Goal: Communication & Community: Answer question/provide support

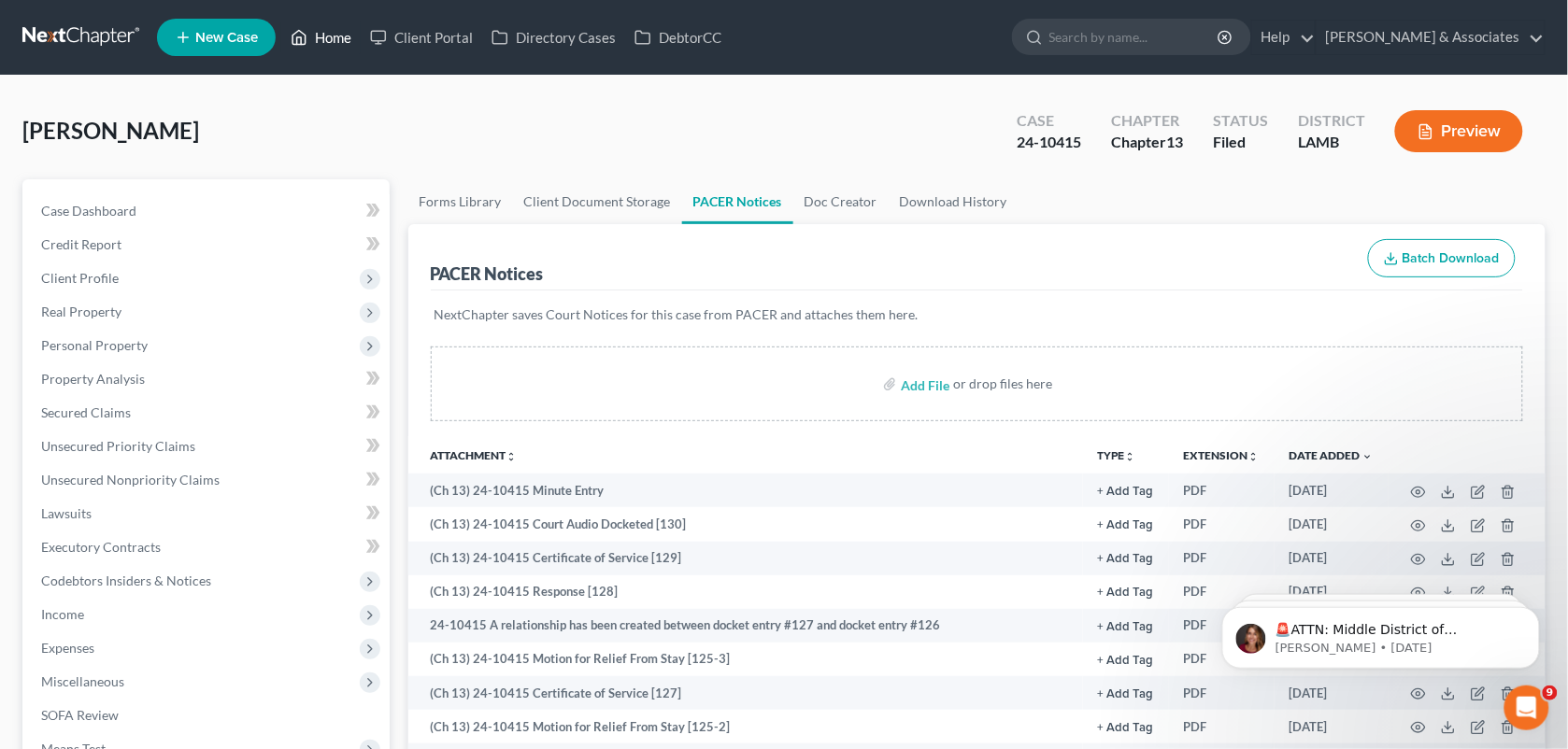
click at [323, 33] on link "Home" at bounding box center [322, 37] width 80 height 34
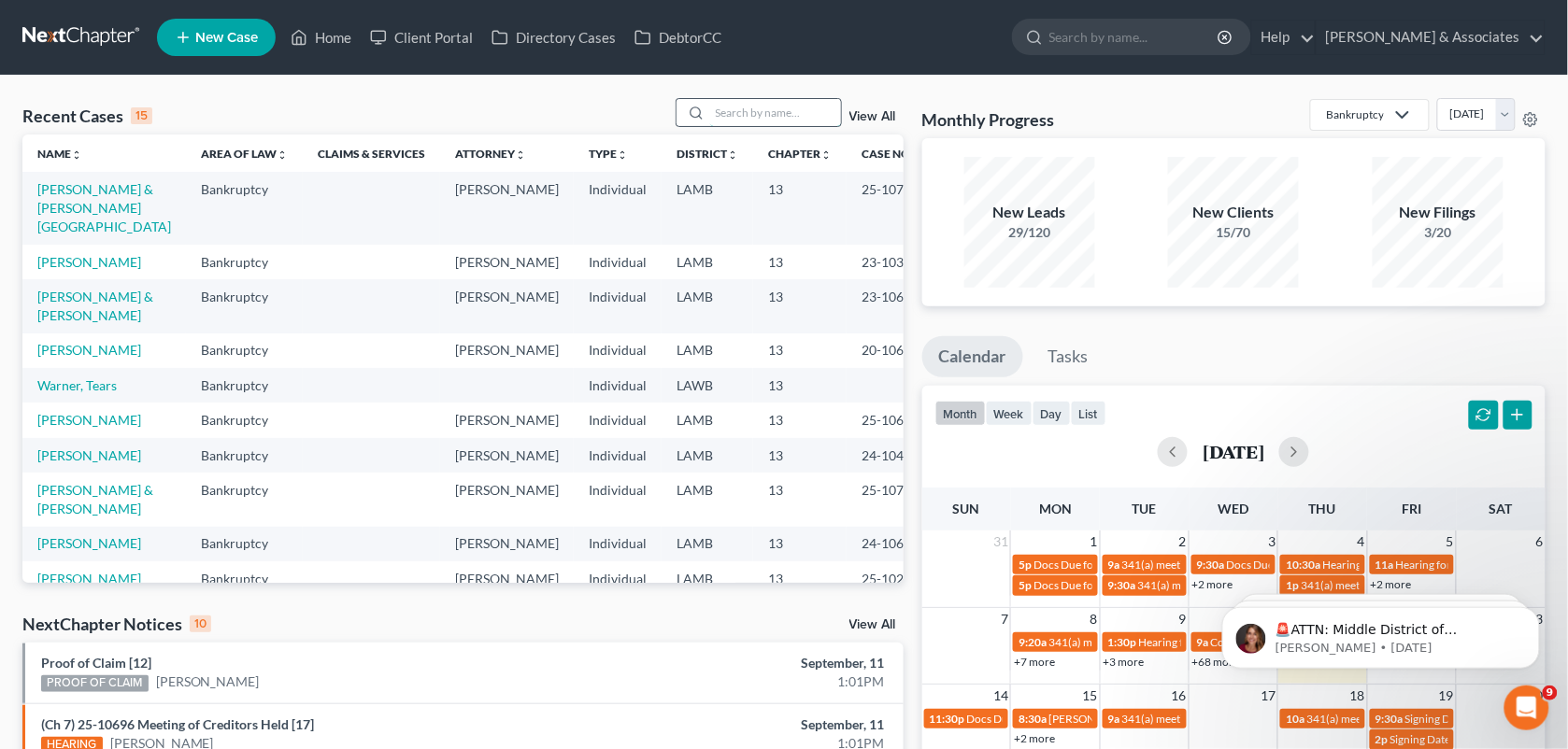
click at [729, 105] on input "search" at bounding box center [776, 113] width 131 height 27
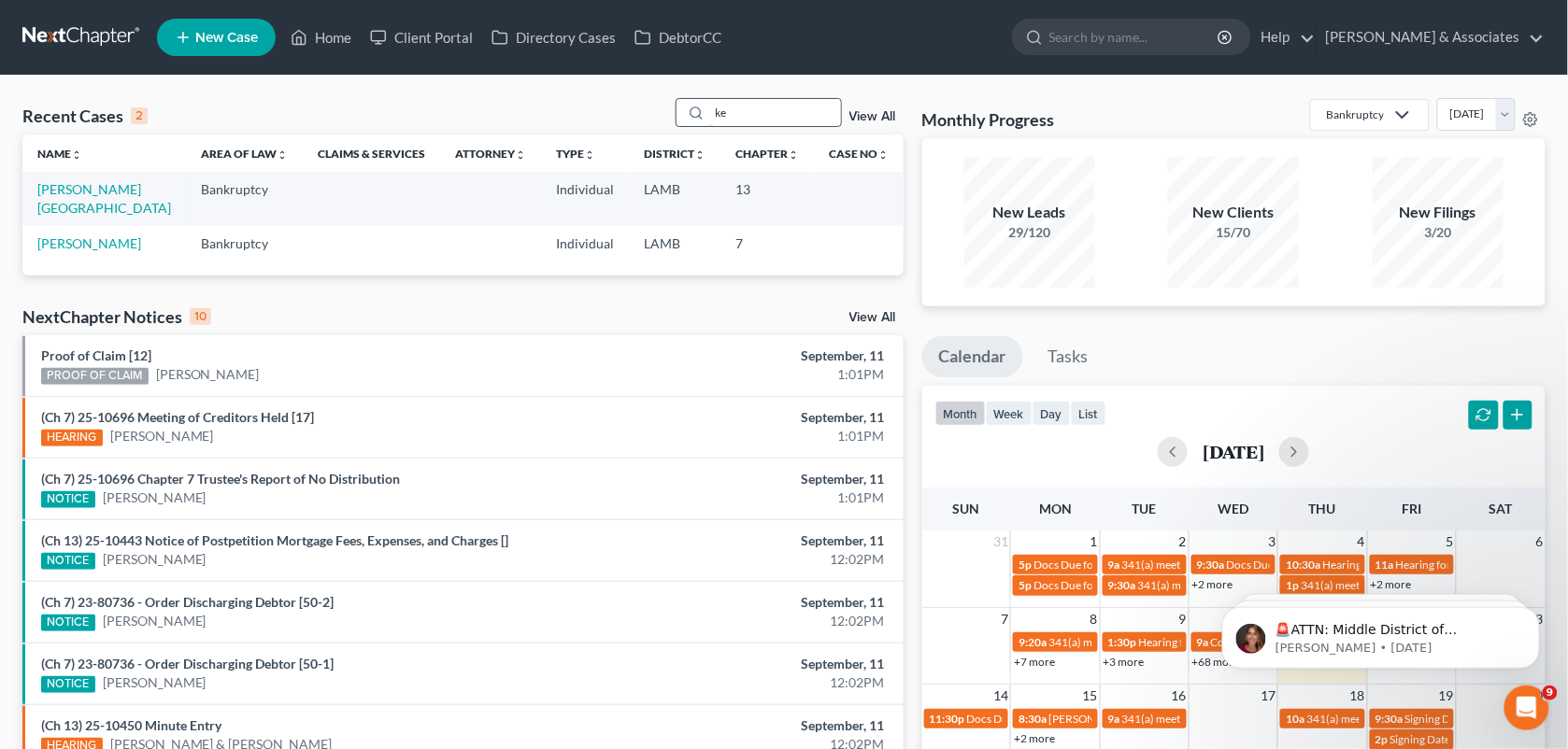
type input "k"
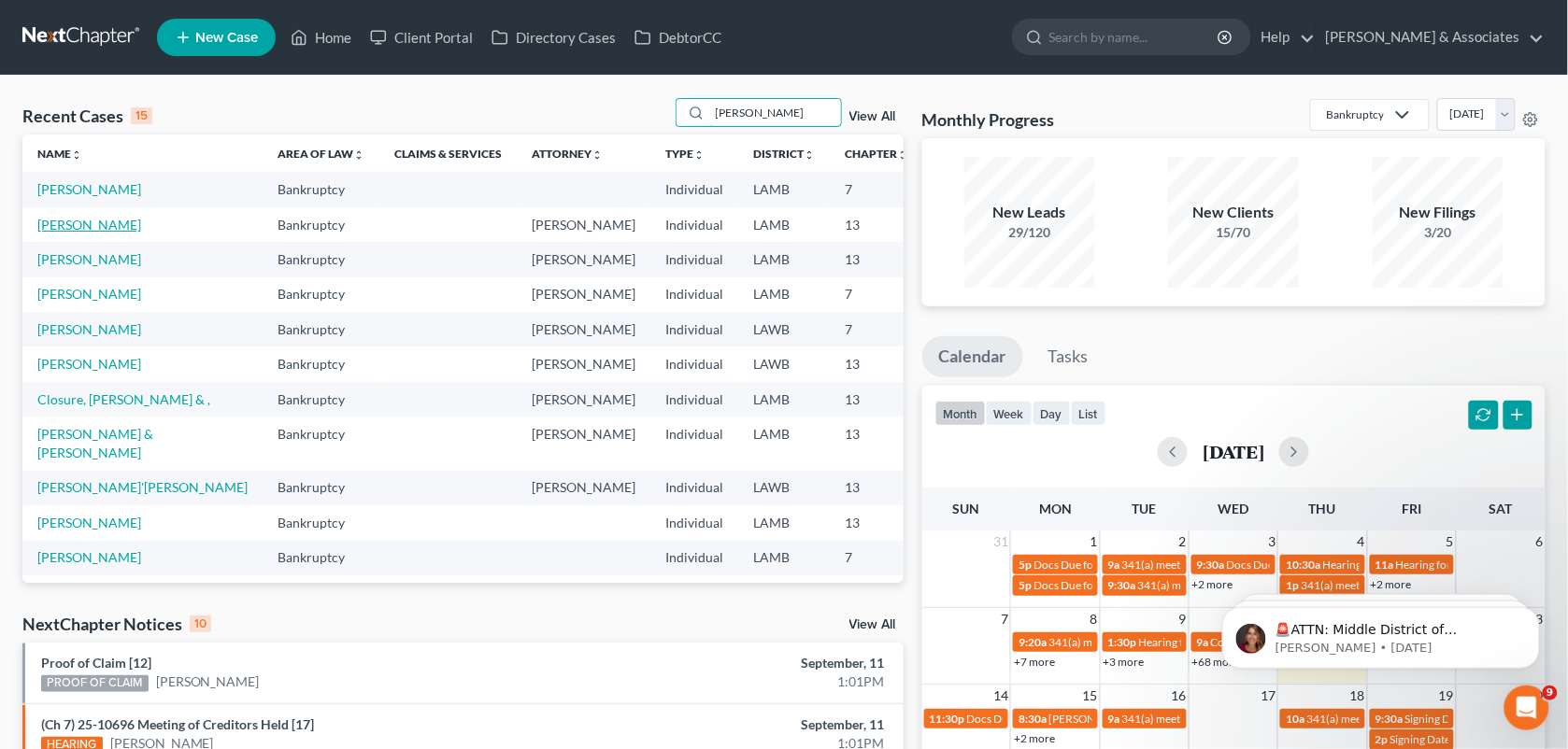
type input "[PERSON_NAME]"
click at [84, 221] on link "[PERSON_NAME]" at bounding box center [89, 225] width 103 height 16
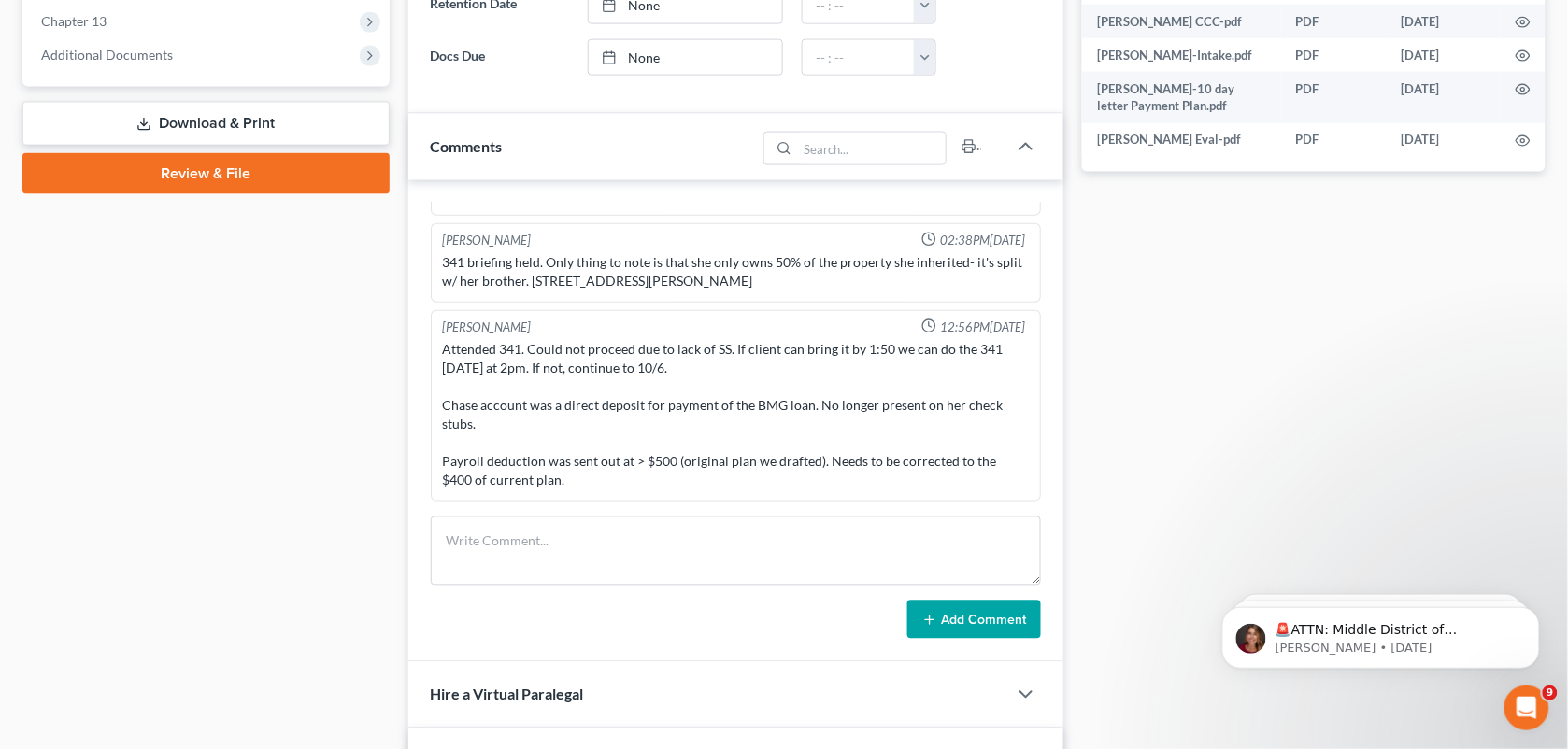
scroll to position [660, 0]
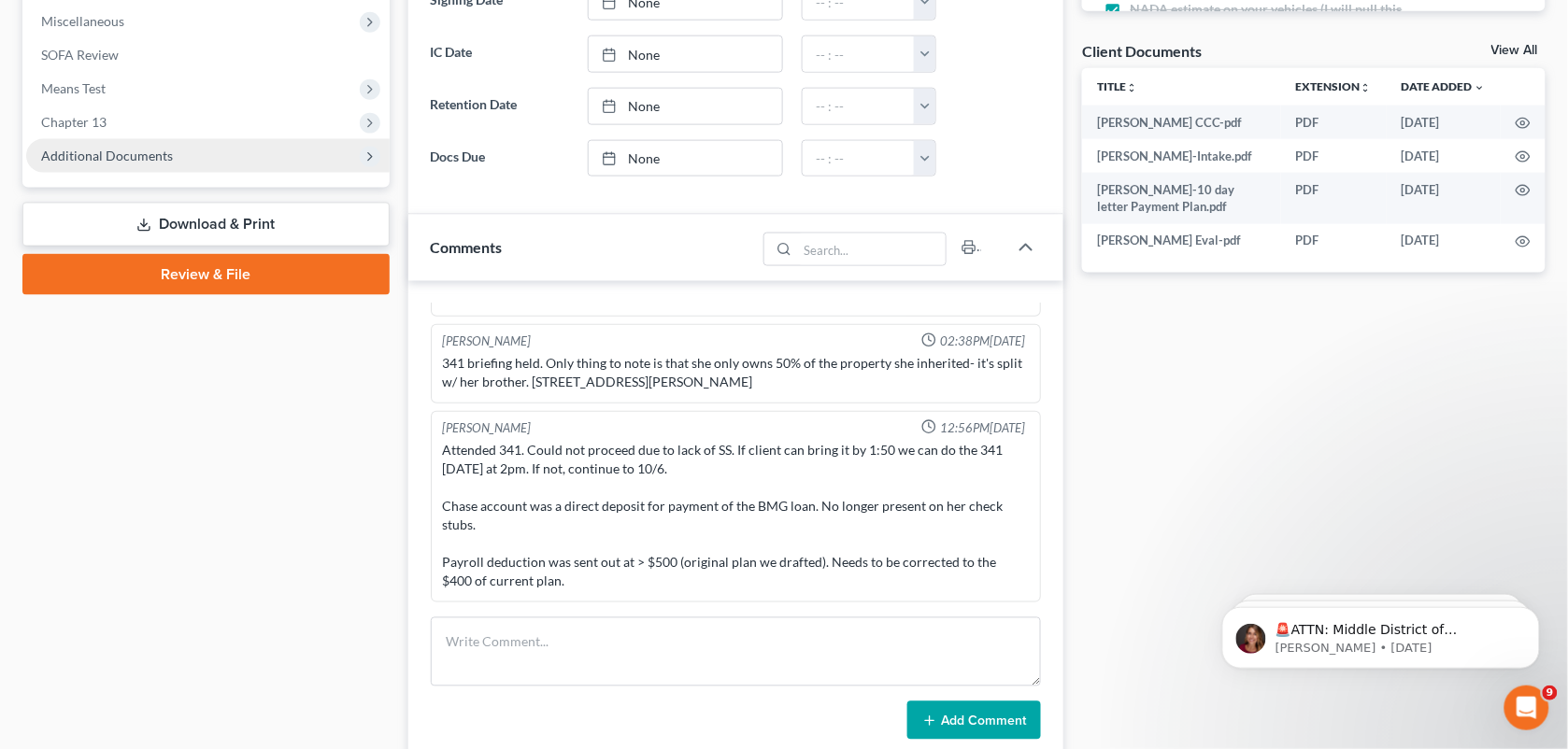
click at [155, 150] on span "Additional Documents" at bounding box center [106, 156] width 132 height 16
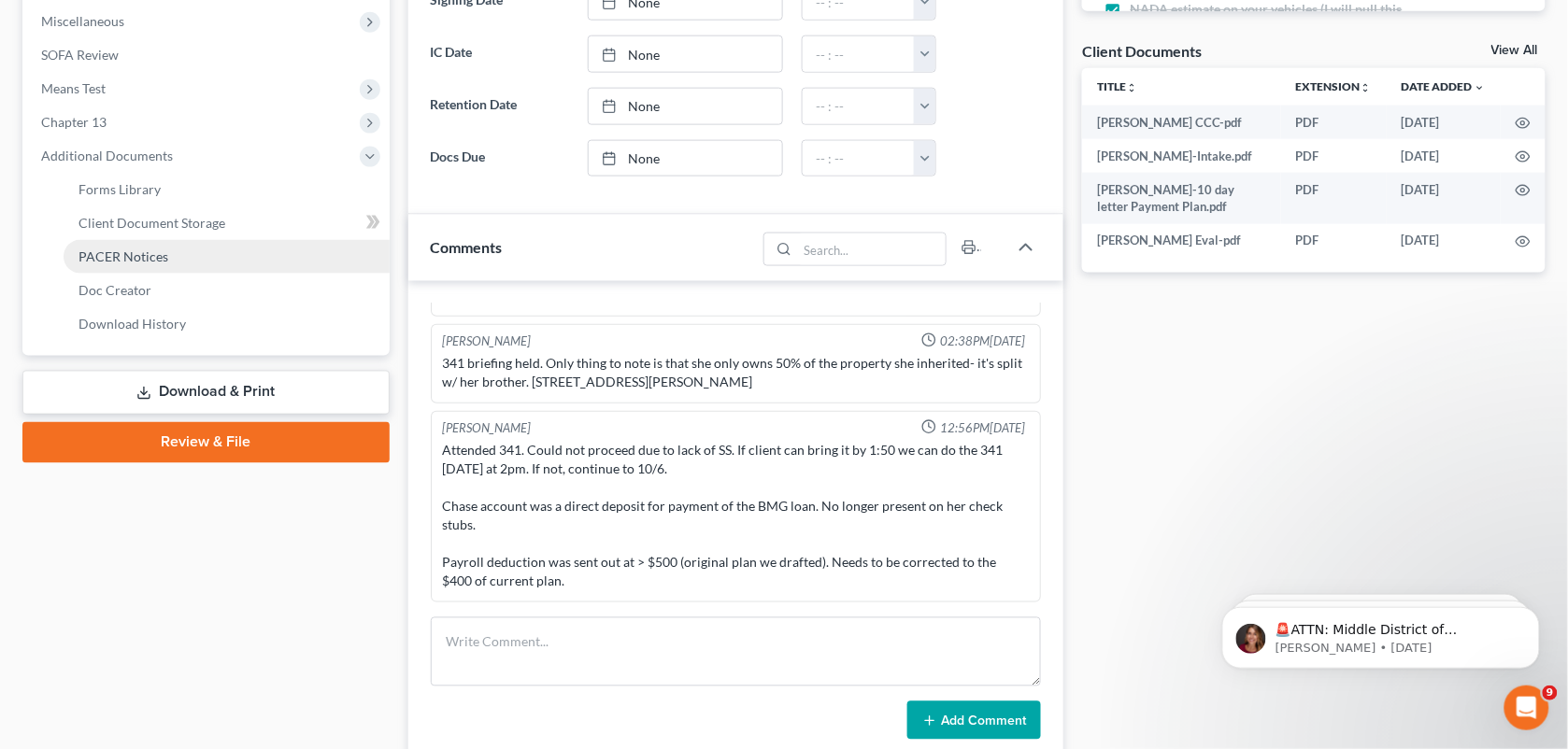
click at [155, 252] on span "PACER Notices" at bounding box center [124, 256] width 90 height 16
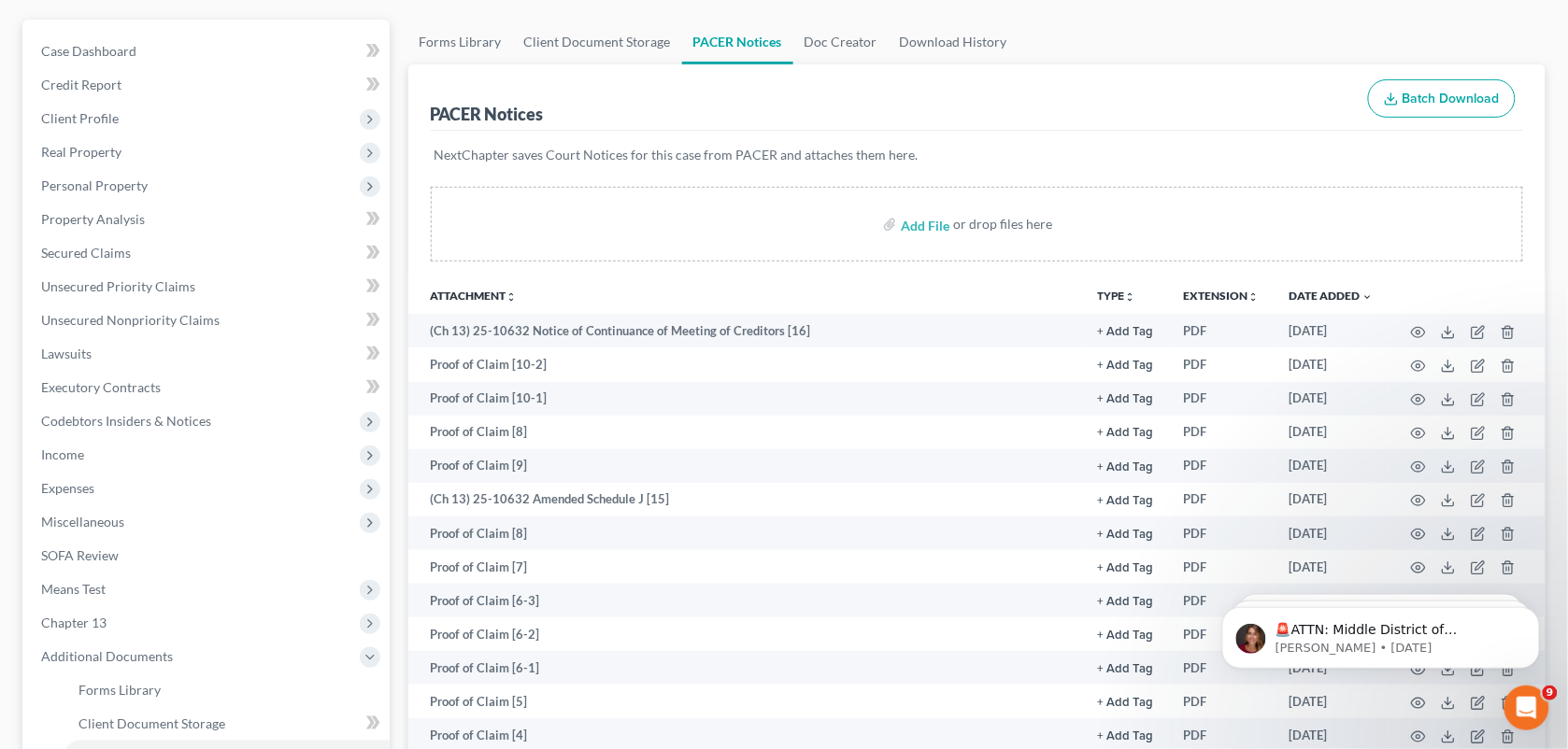
scroll to position [177, 0]
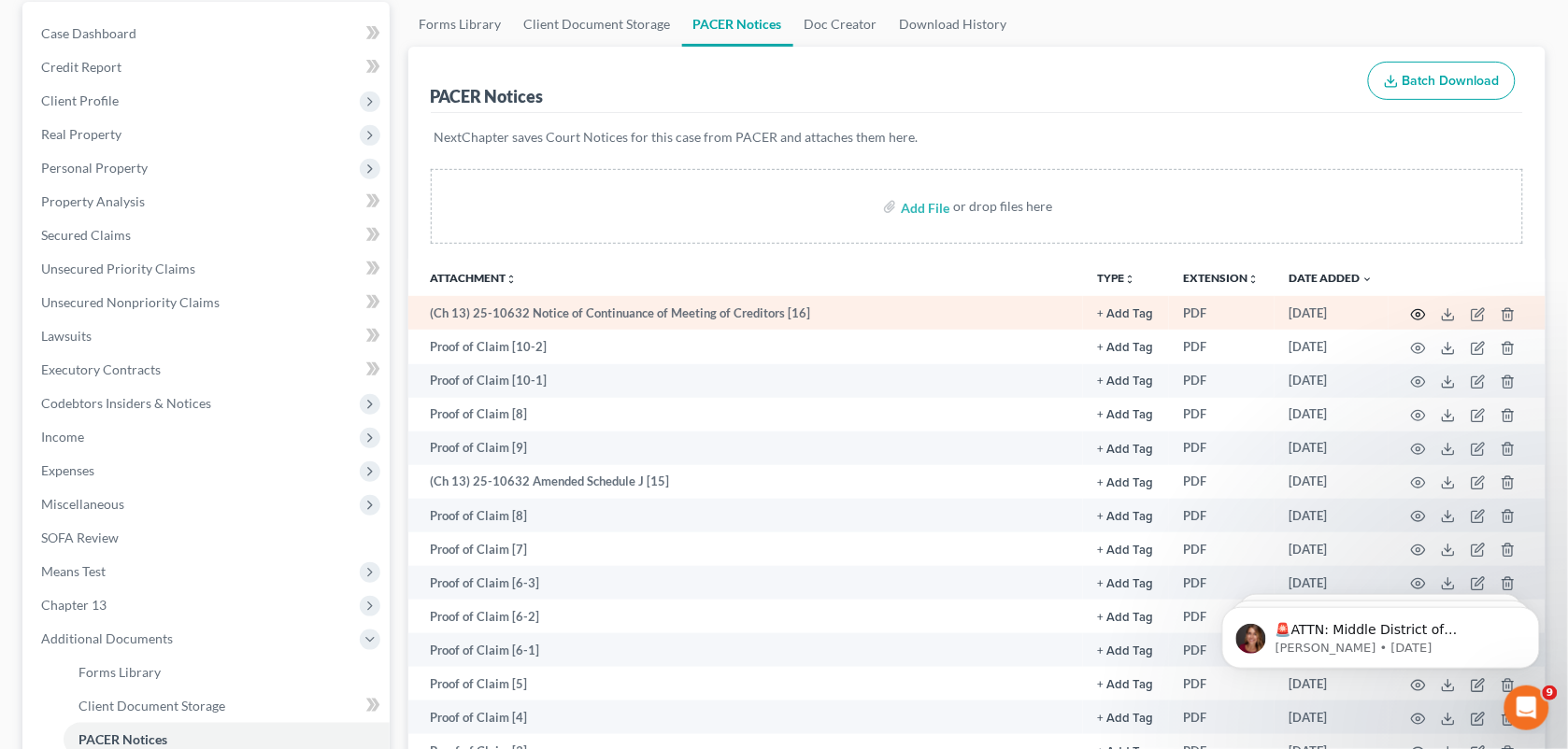
click at [1416, 309] on icon "button" at bounding box center [1418, 315] width 15 height 15
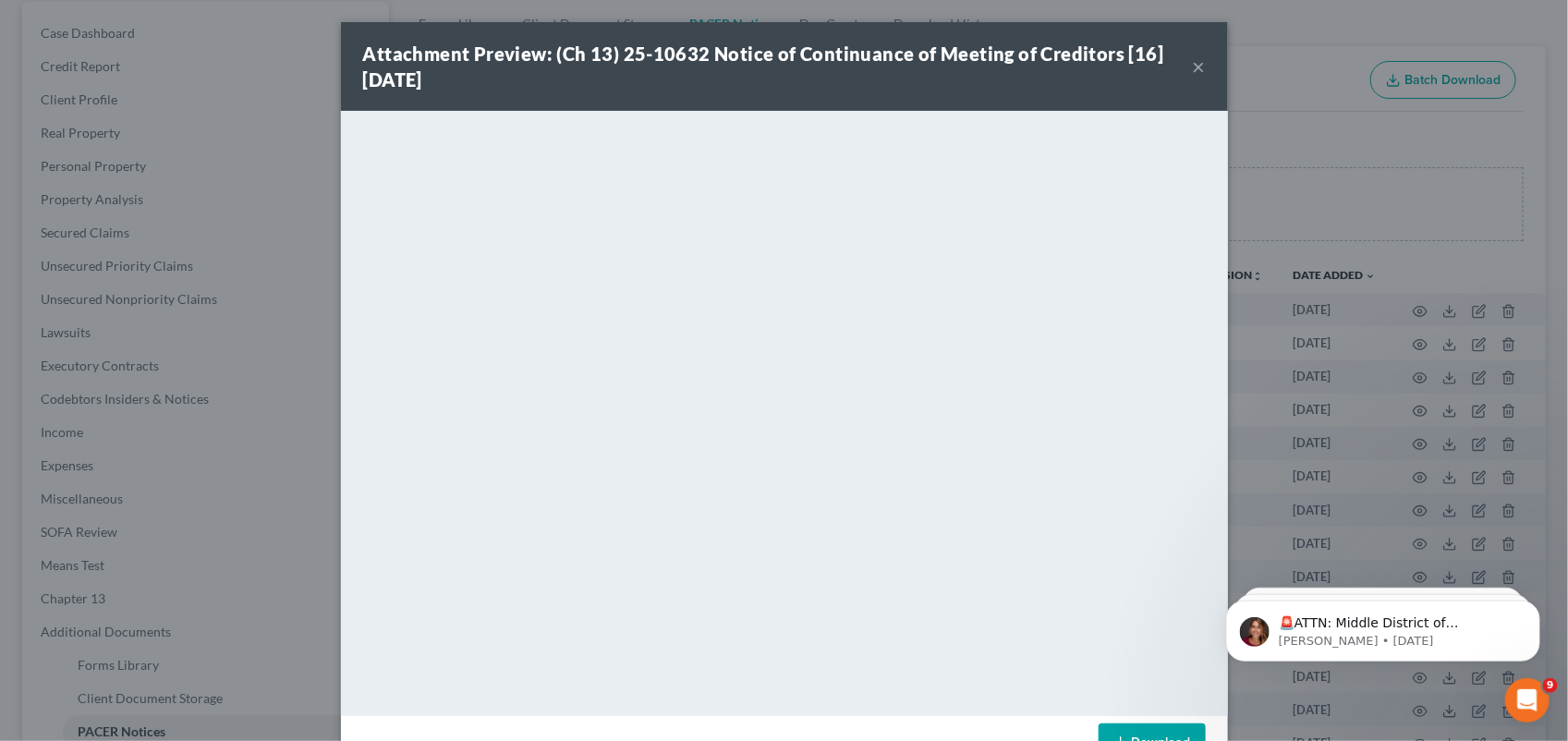
click at [1192, 72] on button "×" at bounding box center [1198, 66] width 13 height 22
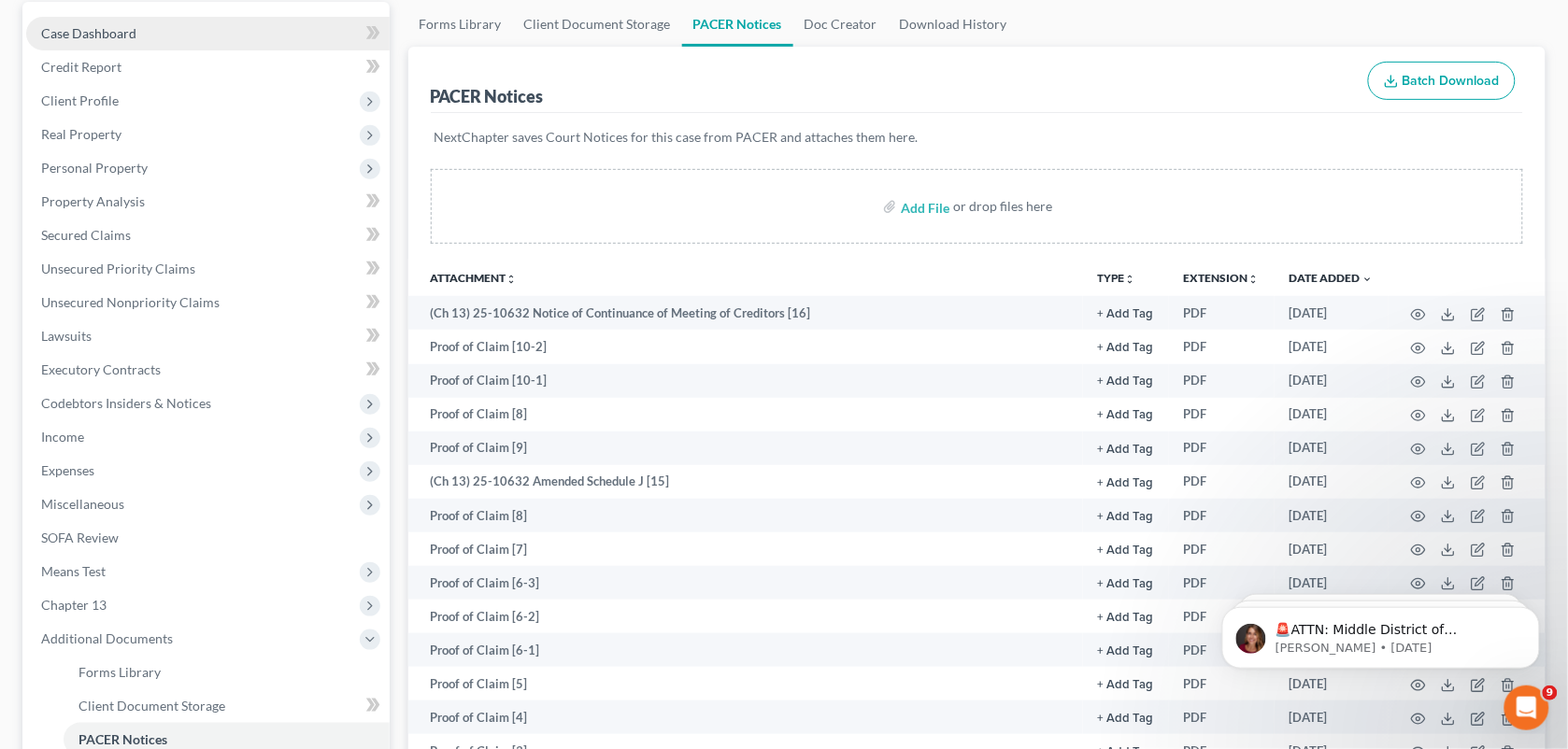
drag, startPoint x: 178, startPoint y: 14, endPoint x: 162, endPoint y: 31, distance: 23.3
click at [178, 14] on div "Case Dashboard Payments Invoices Payments Payments Credit Report Client Profile…" at bounding box center [206, 420] width 367 height 837
click at [162, 31] on link "Case Dashboard" at bounding box center [208, 33] width 363 height 34
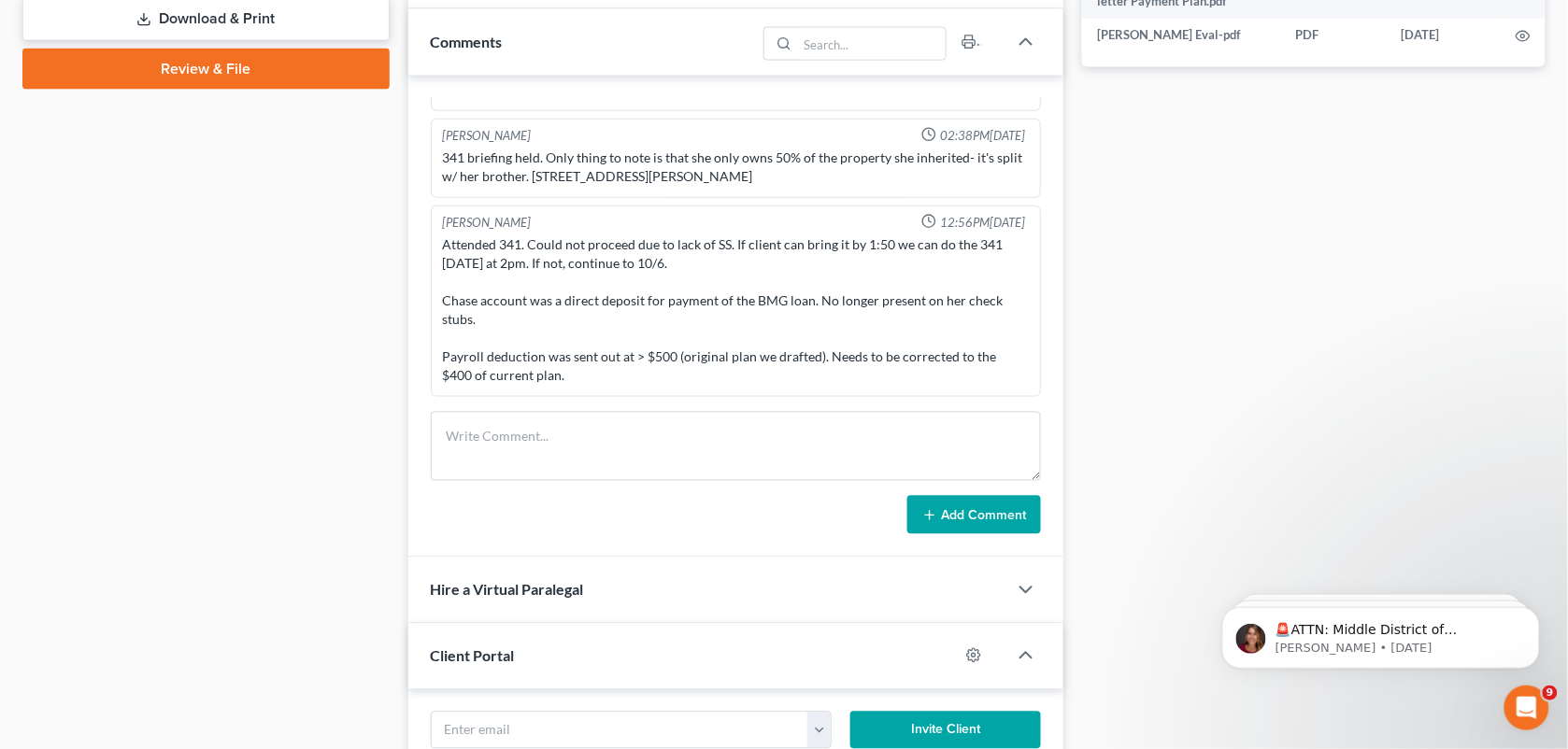
scroll to position [823, 0]
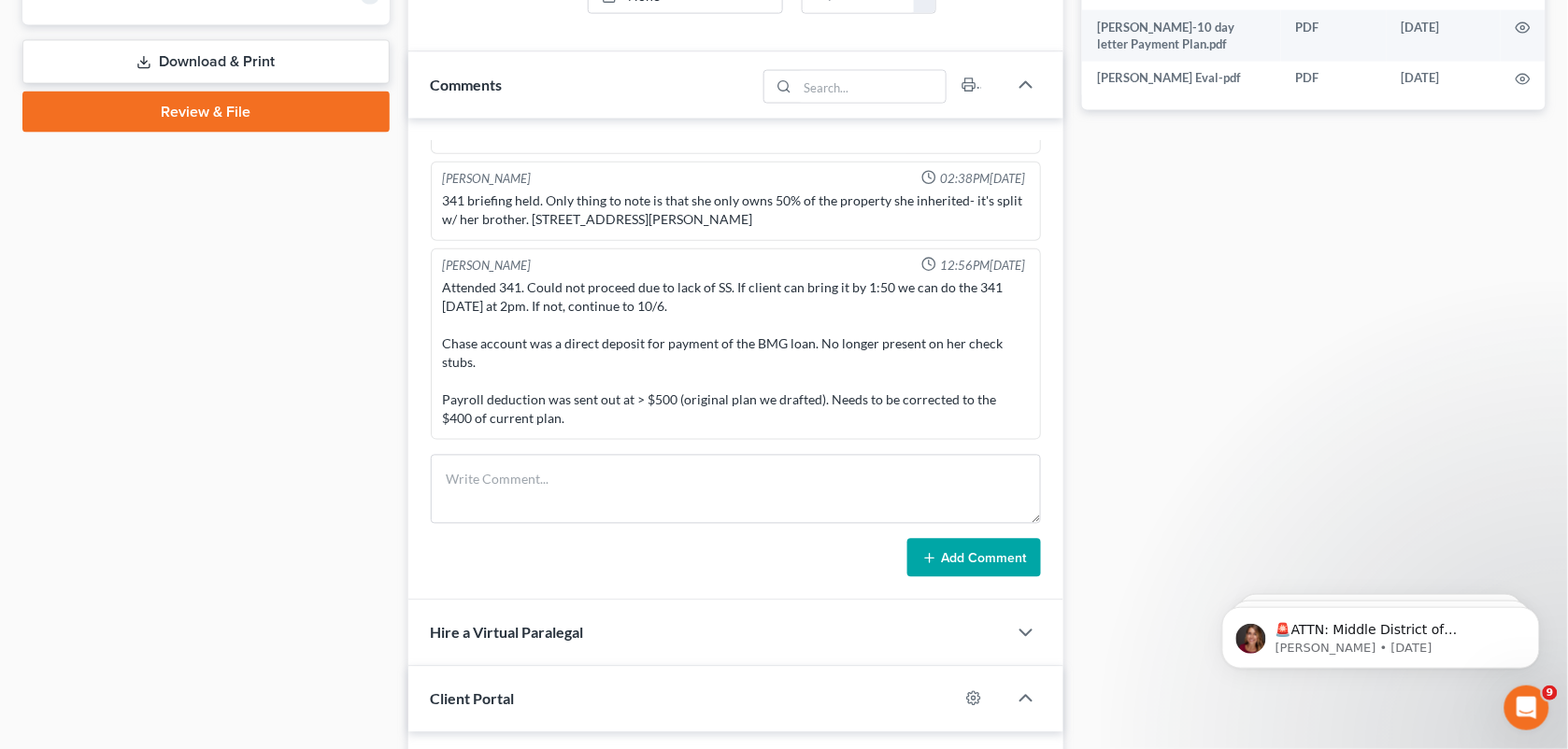
click at [1161, 478] on div "Docs Tasks Events Fees Timer 81% Completed Nothing here yet! Signed [MEDICAL_DA…" at bounding box center [1314, 387] width 482 height 2061
click at [690, 493] on textarea at bounding box center [736, 489] width 611 height 69
drag, startPoint x: 1213, startPoint y: 295, endPoint x: 502, endPoint y: 76, distance: 744.0
click at [1213, 295] on div "Docs Tasks Events Fees Timer 81% Completed Nothing here yet! Signed [MEDICAL_DA…" at bounding box center [1314, 387] width 482 height 2061
click at [531, 468] on textarea at bounding box center [736, 489] width 611 height 69
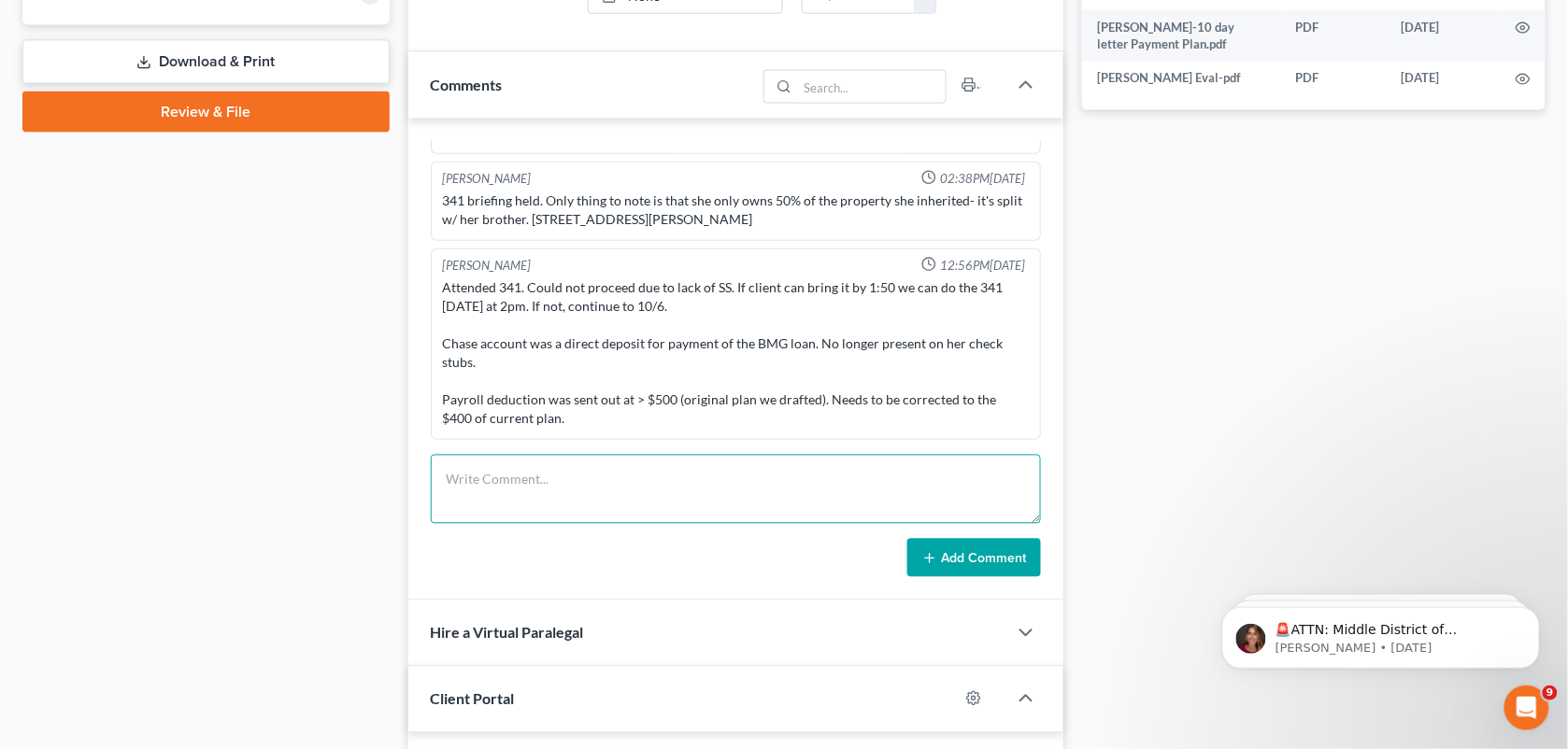
paste textarea "[PERSON_NAME] wants to know if her payment this month will come off of her debi…"
type textarea "[PERSON_NAME] wants to know if her payment this month will come off of her debi…"
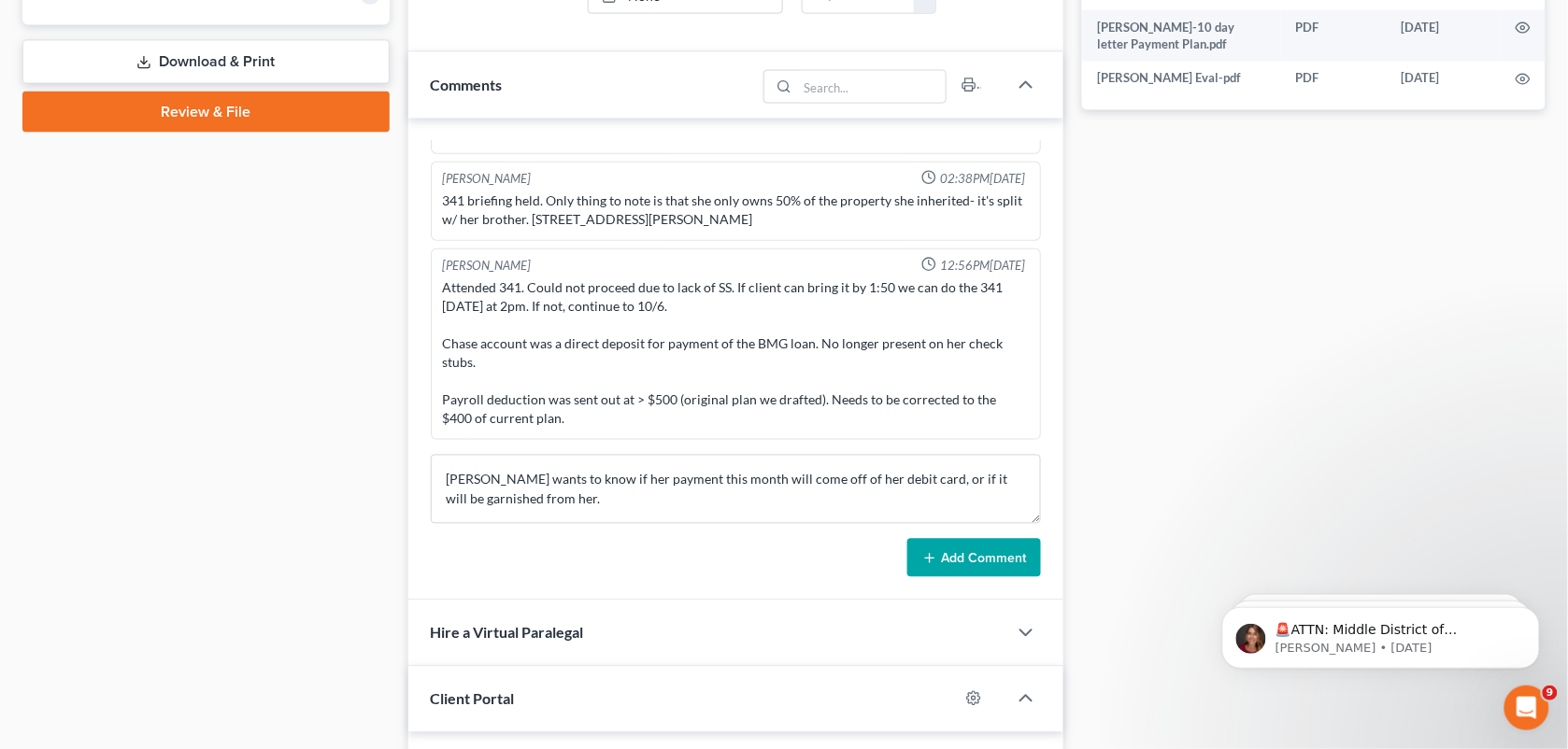
click at [1000, 557] on button "Add Comment" at bounding box center [974, 558] width 134 height 39
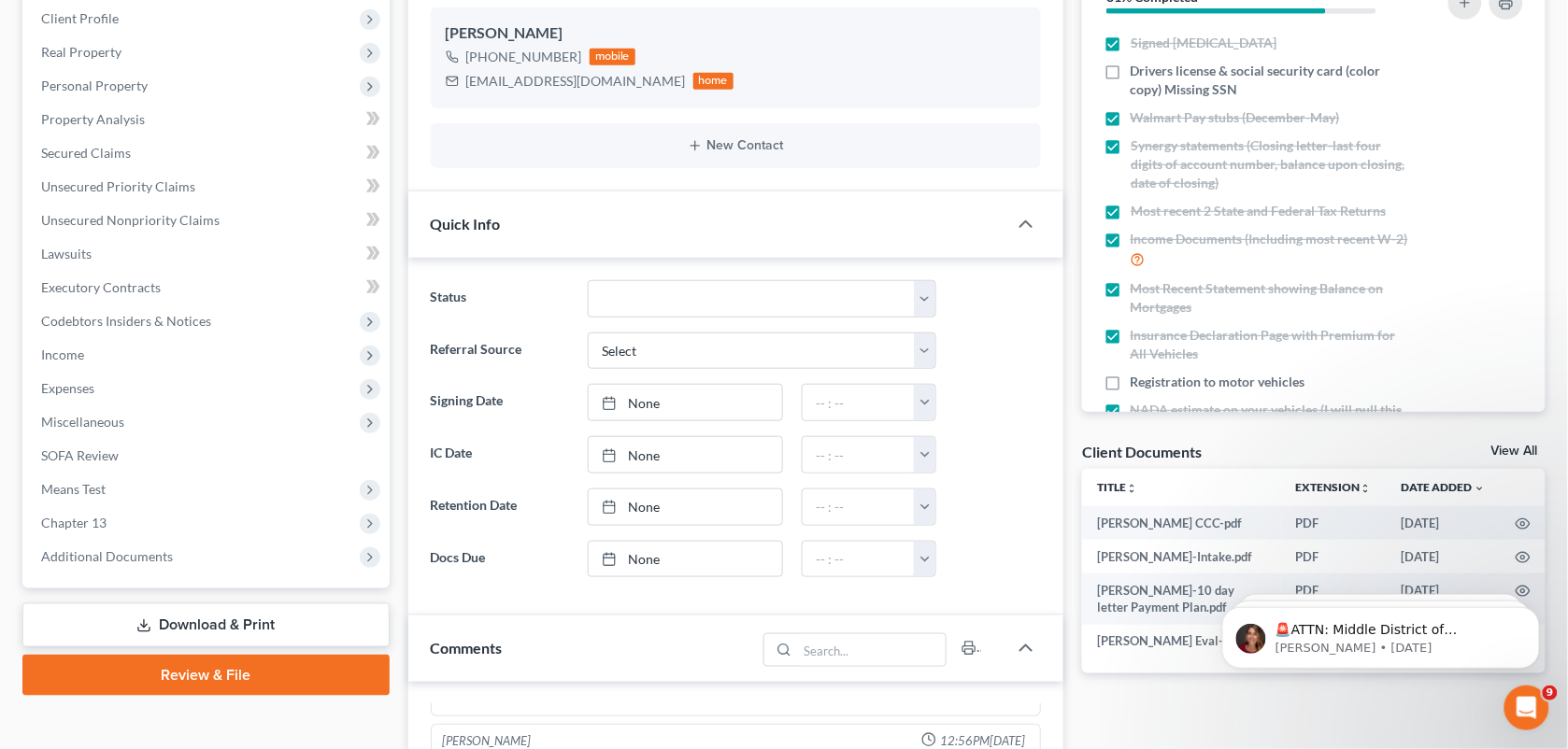
scroll to position [0, 0]
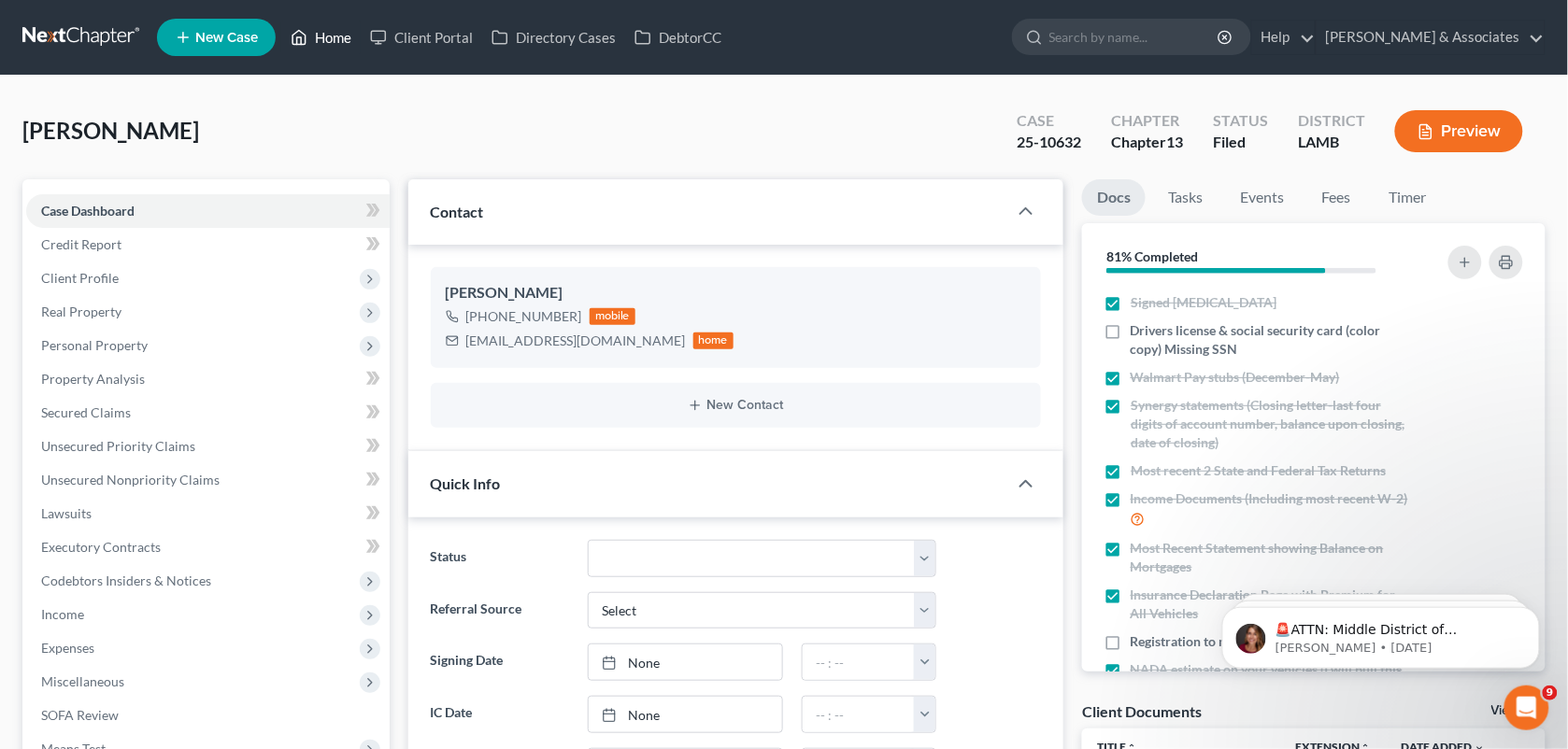
click at [341, 42] on link "Home" at bounding box center [322, 37] width 80 height 34
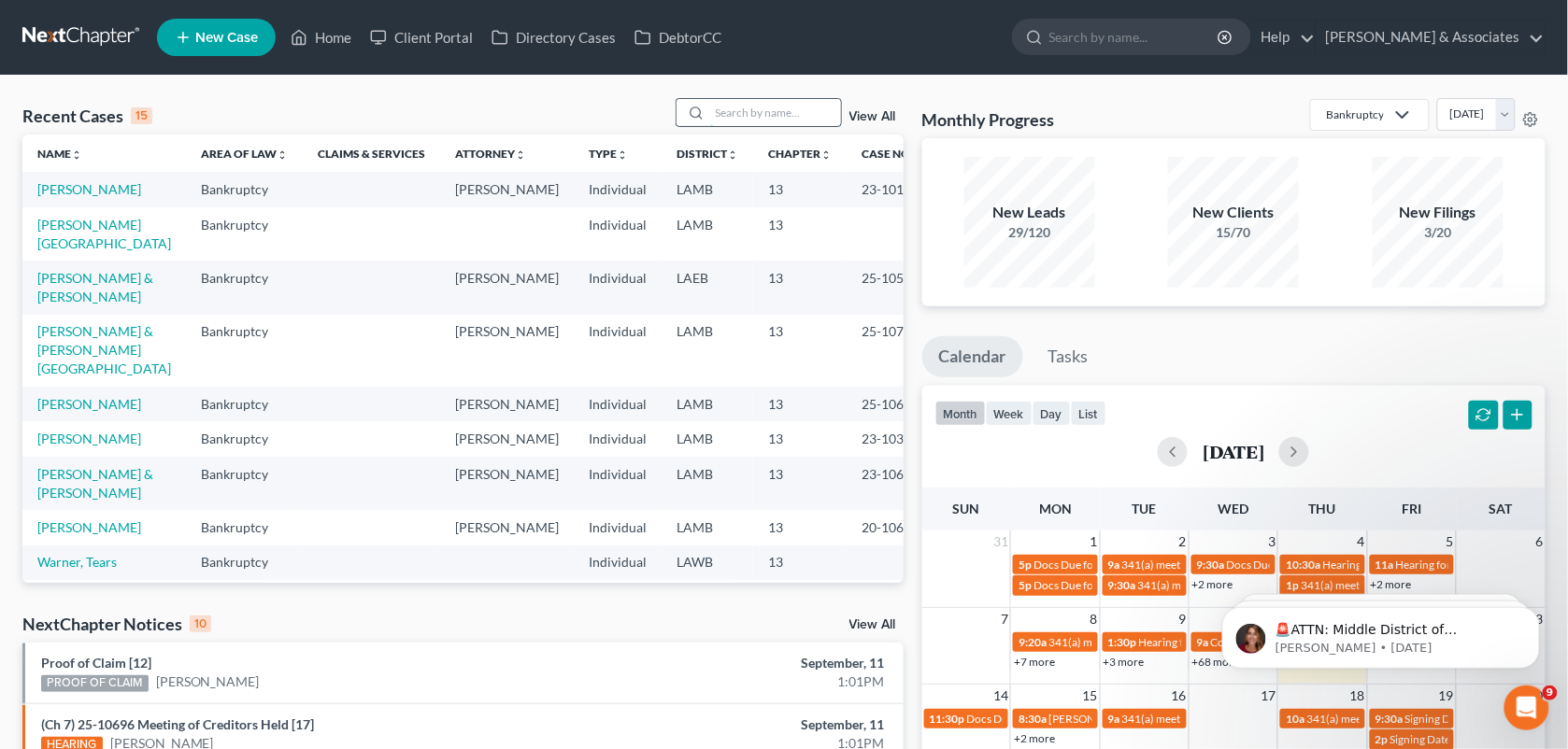
click at [769, 99] on input "search" at bounding box center [776, 113] width 131 height 27
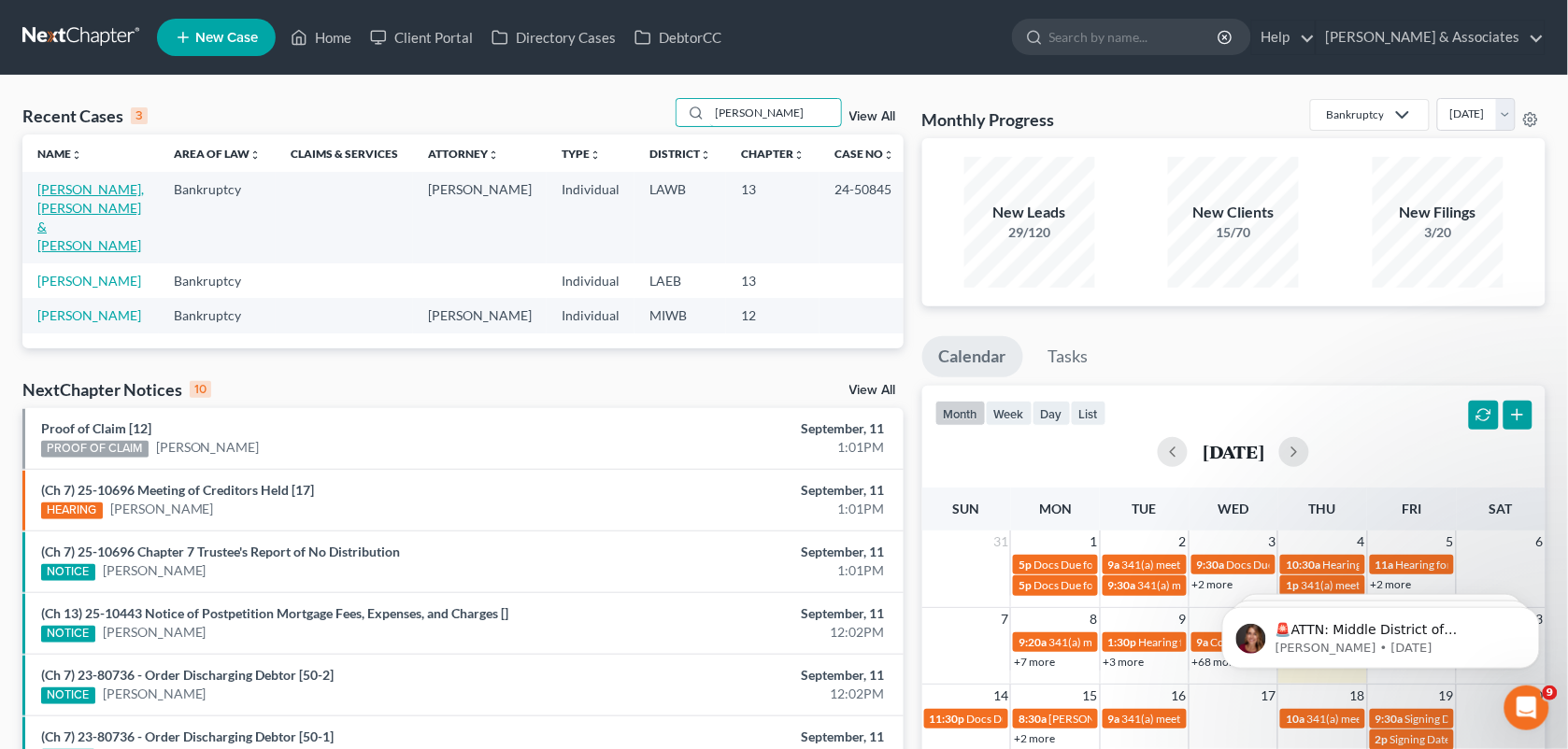
type input "[PERSON_NAME]"
click at [81, 189] on link "[PERSON_NAME], [PERSON_NAME] & [PERSON_NAME]" at bounding box center [90, 217] width 106 height 72
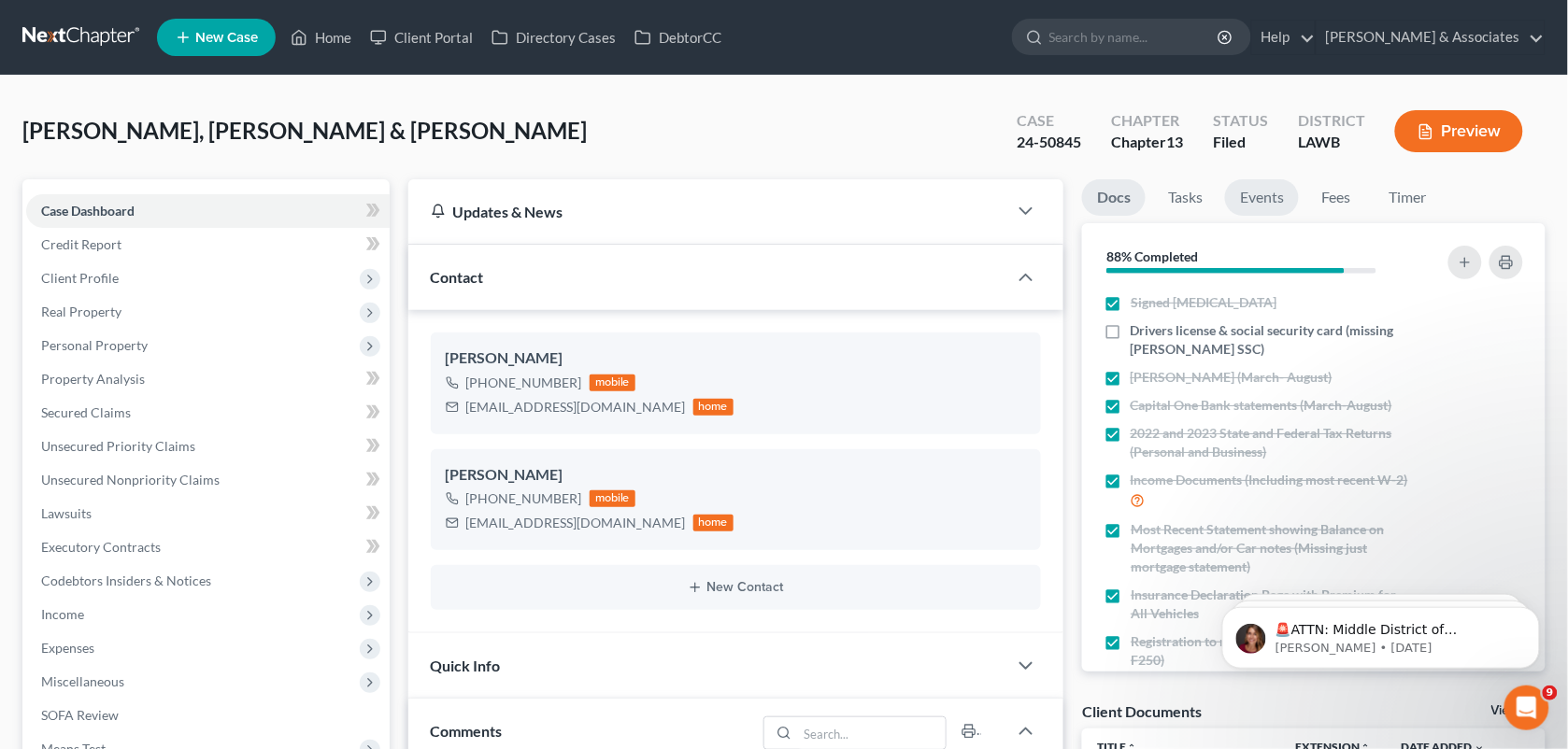
scroll to position [7403, 0]
click at [1265, 201] on link "Events" at bounding box center [1262, 197] width 74 height 36
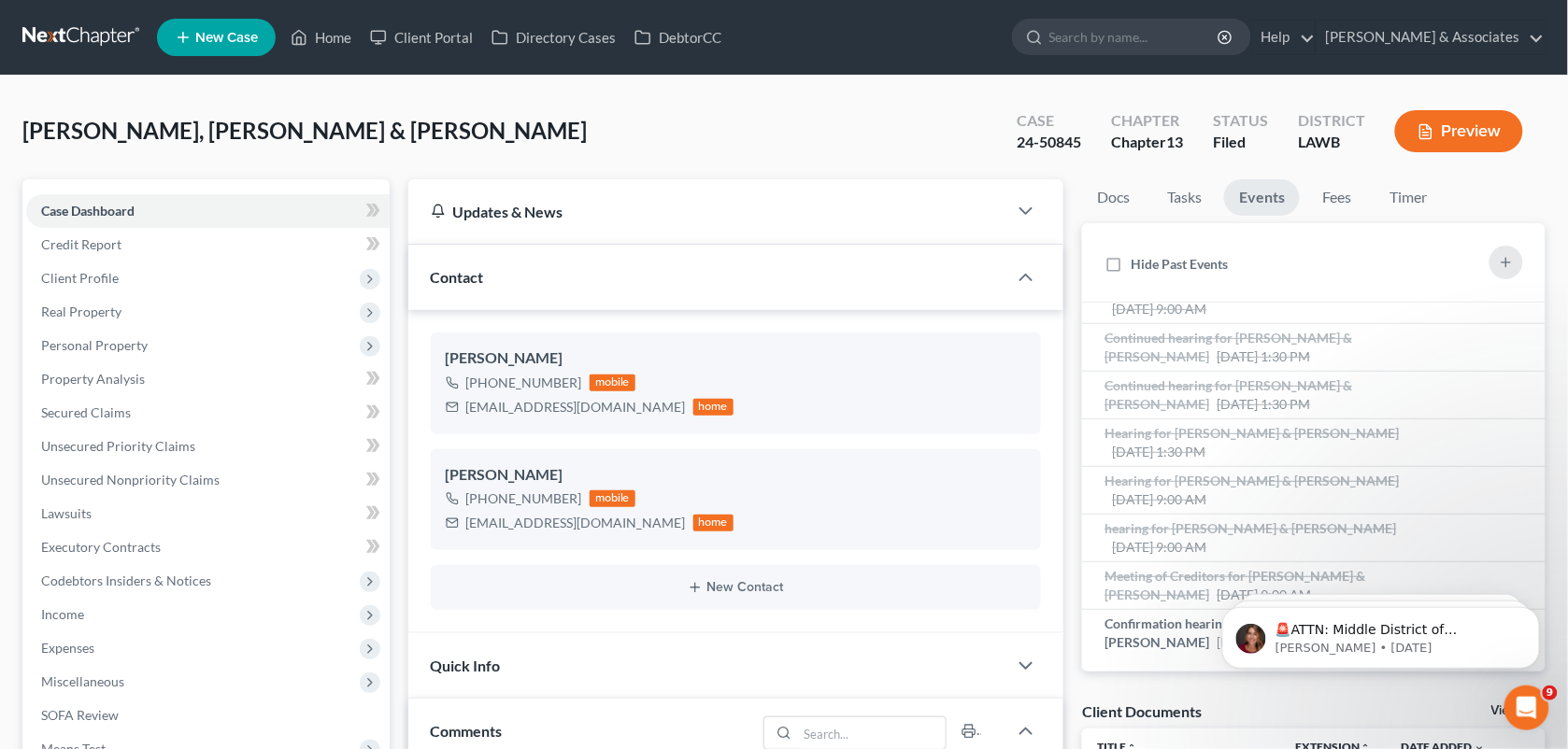
scroll to position [219, 0]
click at [1173, 631] on div "Confirmation hearing for [PERSON_NAME] & [PERSON_NAME] [DATE] 9:00 AM" at bounding box center [1259, 633] width 309 height 37
click at [1183, 580] on span "Meeting of Creditors for [PERSON_NAME] & [PERSON_NAME]" at bounding box center [1236, 581] width 261 height 34
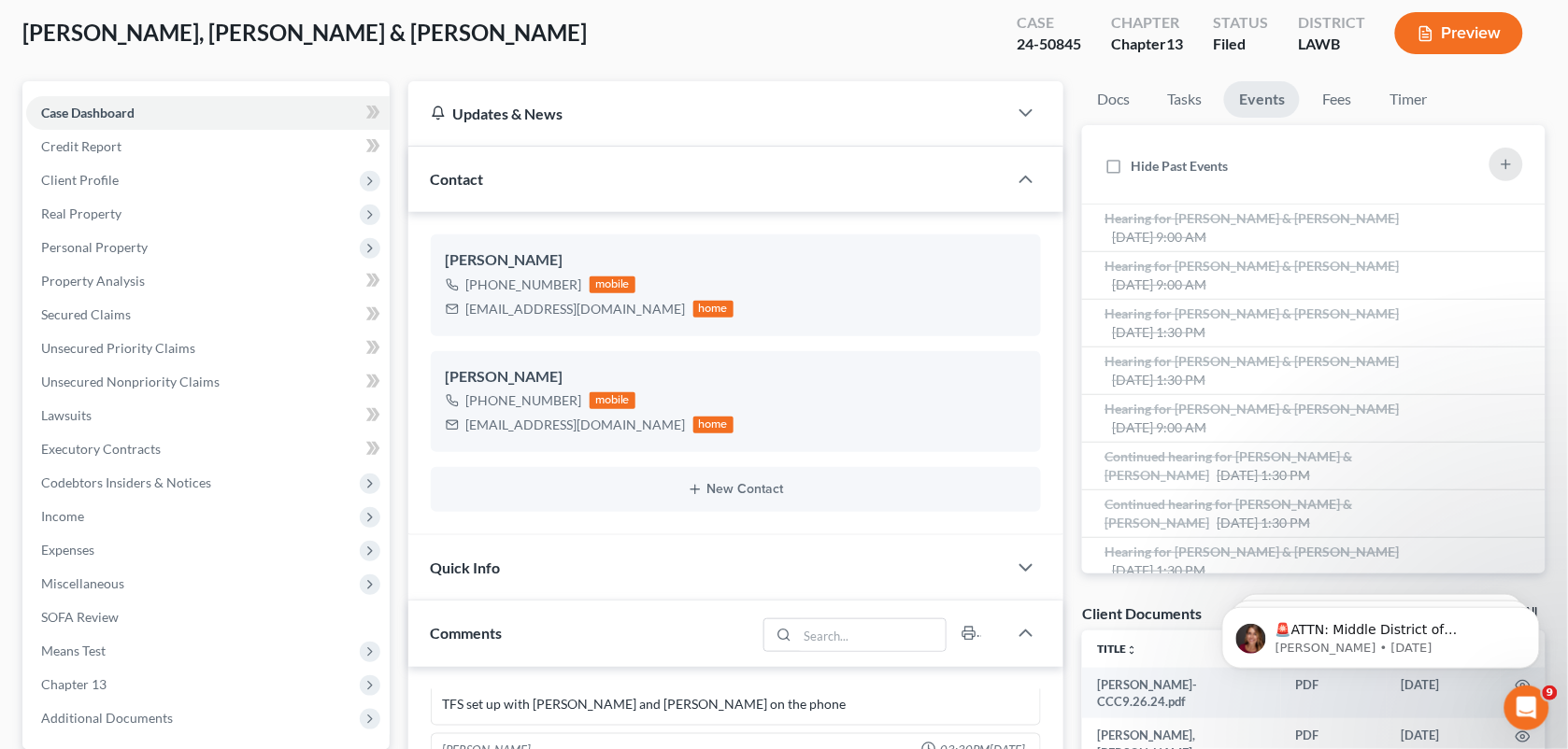
scroll to position [92, 0]
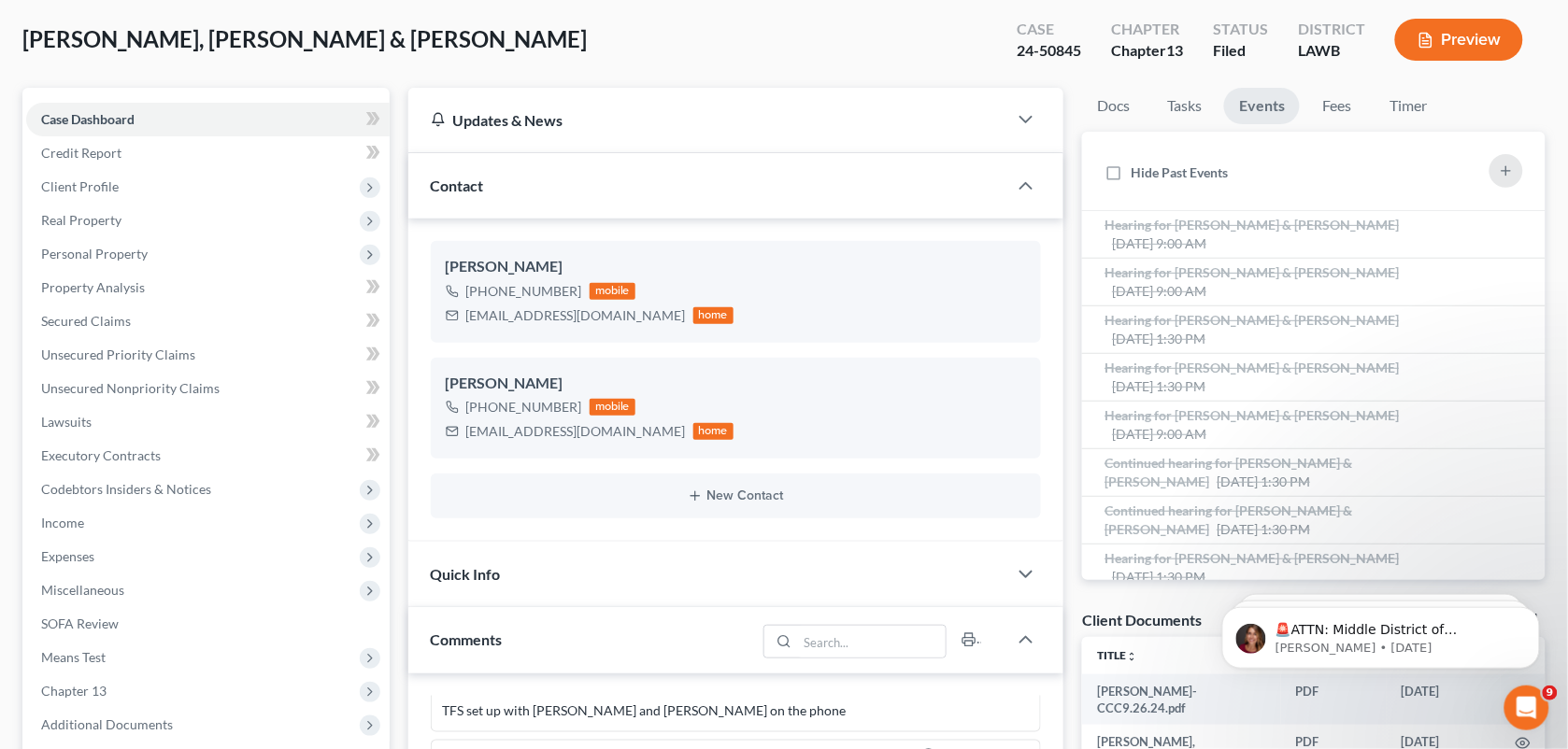
click at [854, 52] on div "[PERSON_NAME], [PERSON_NAME] & [PERSON_NAME] Upgraded Case 24-50845 Chapter Cha…" at bounding box center [784, 47] width 1523 height 81
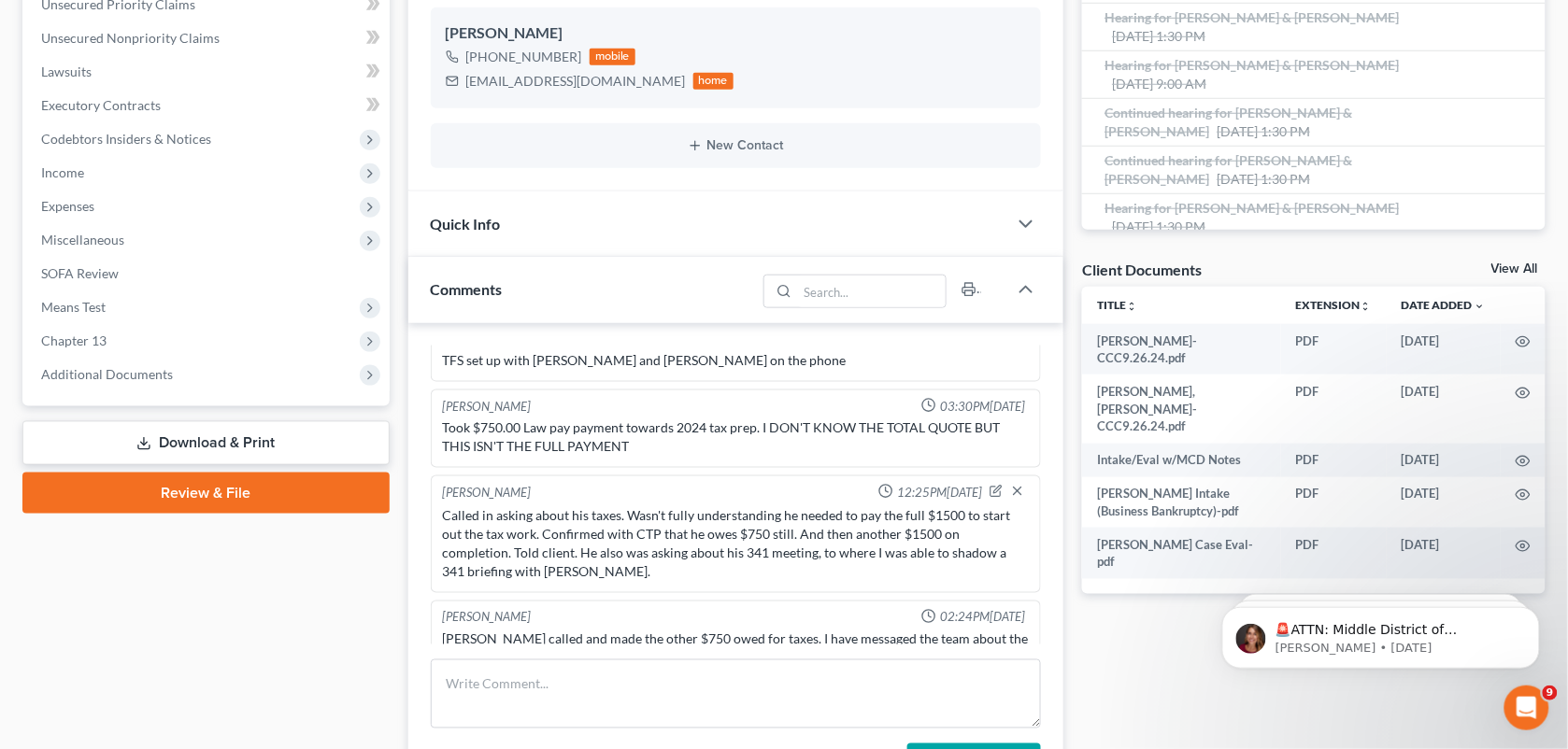
scroll to position [445, 0]
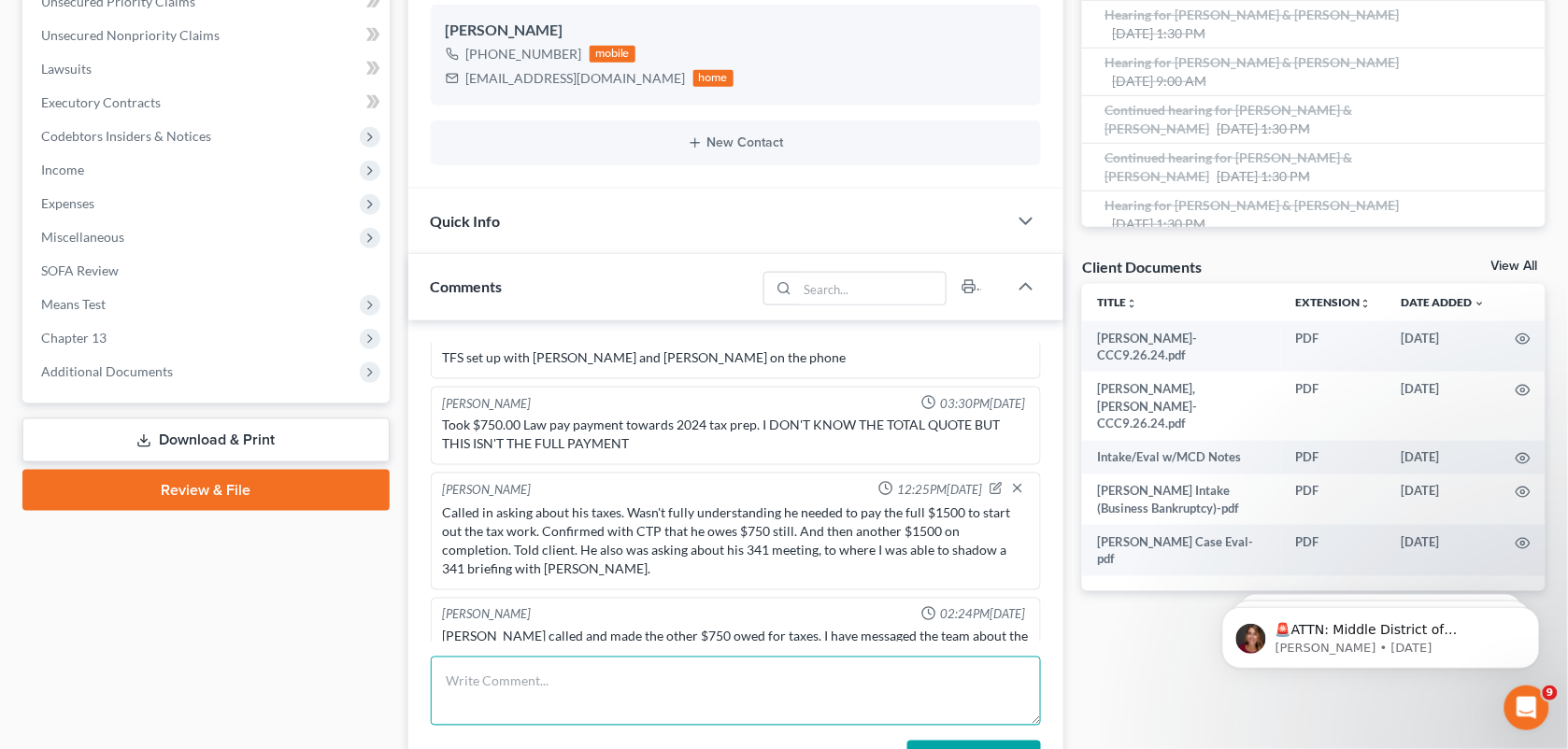
click at [590, 685] on textarea at bounding box center [736, 691] width 611 height 69
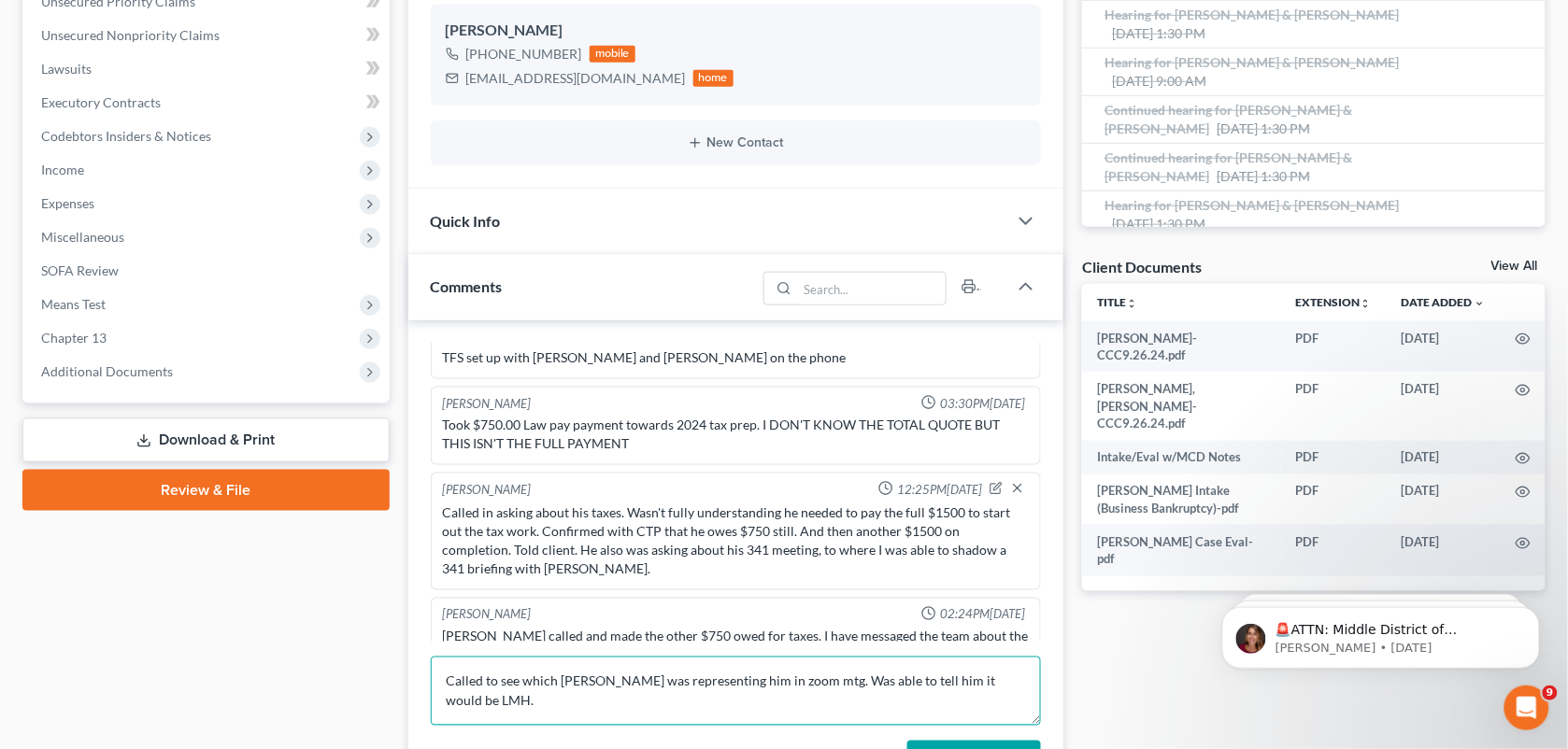
type textarea "Called to see which [PERSON_NAME] was representing him in zoom mtg. Was able to…"
click at [932, 741] on button "Add Comment" at bounding box center [974, 761] width 134 height 39
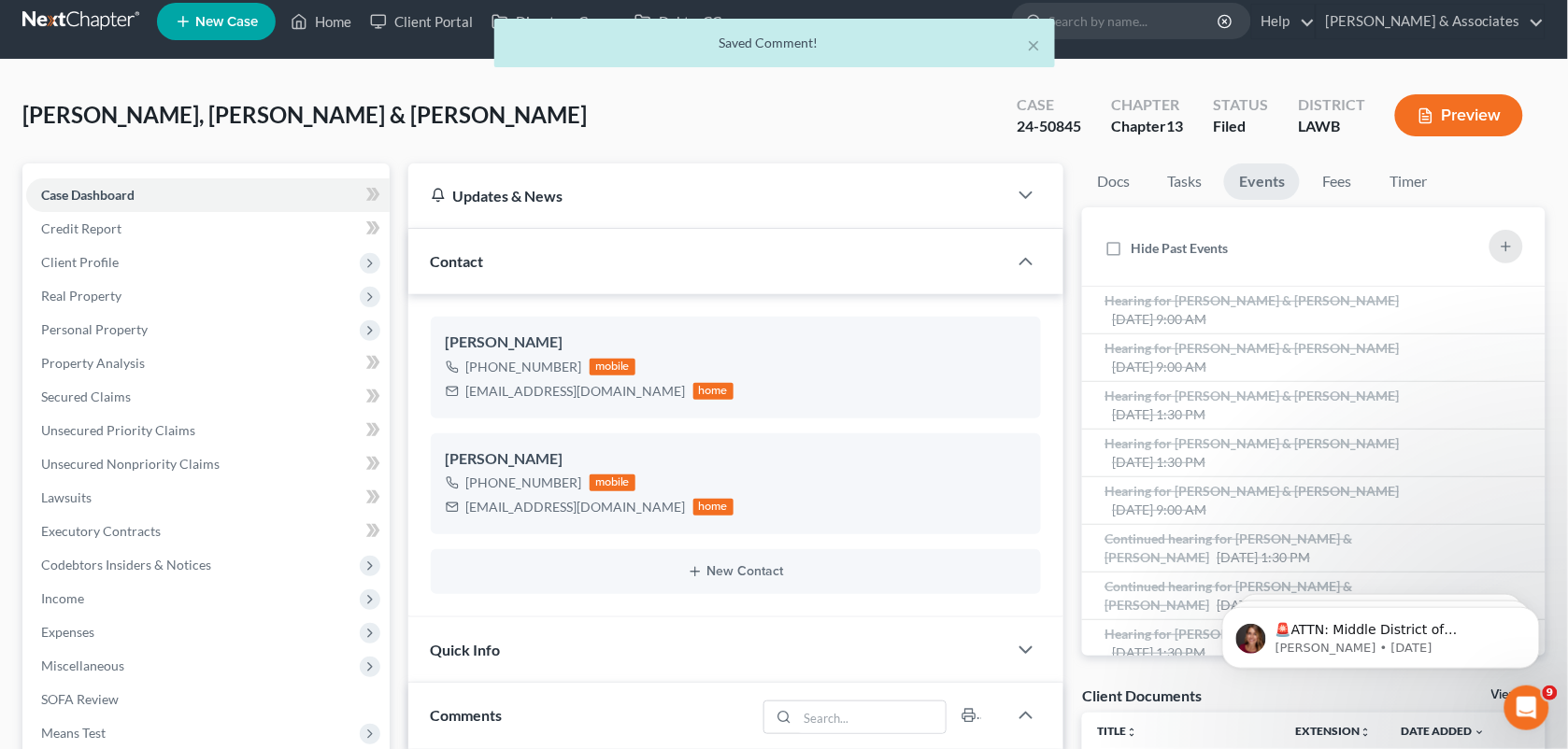
scroll to position [0, 0]
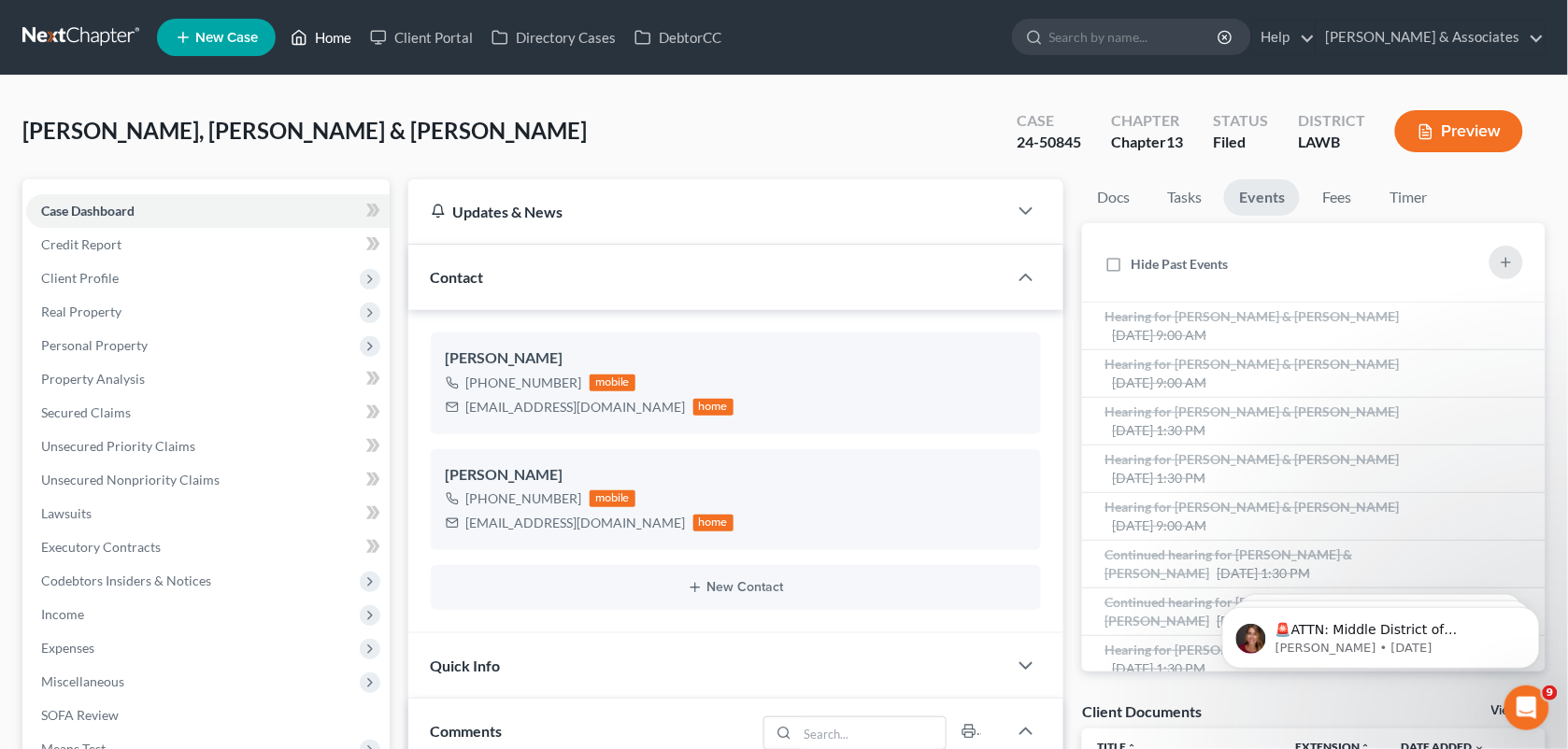
click at [341, 34] on link "Home" at bounding box center [322, 37] width 80 height 34
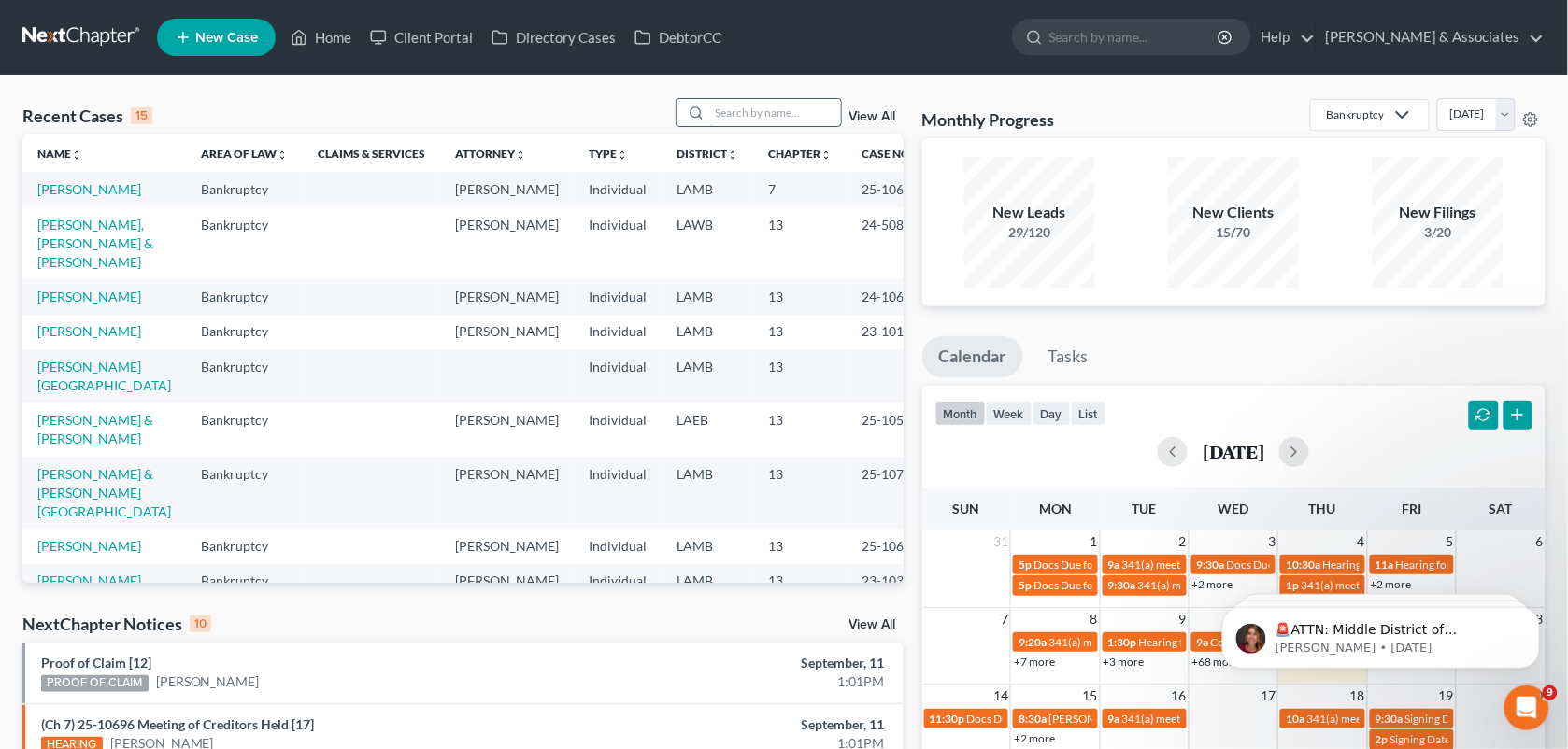
click at [735, 114] on input "search" at bounding box center [776, 113] width 131 height 27
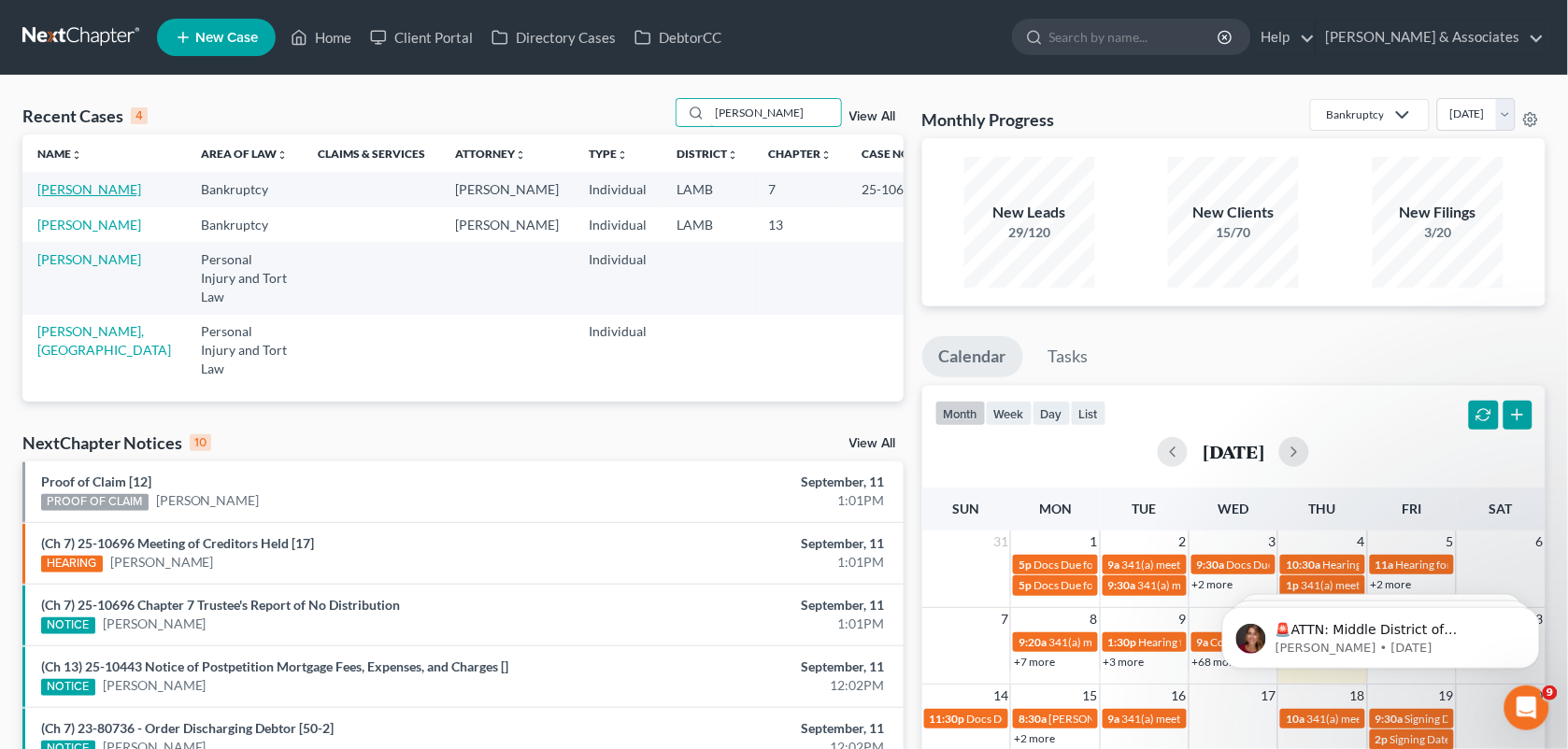
type input "[PERSON_NAME]"
click at [61, 197] on link "[PERSON_NAME]" at bounding box center [89, 189] width 103 height 16
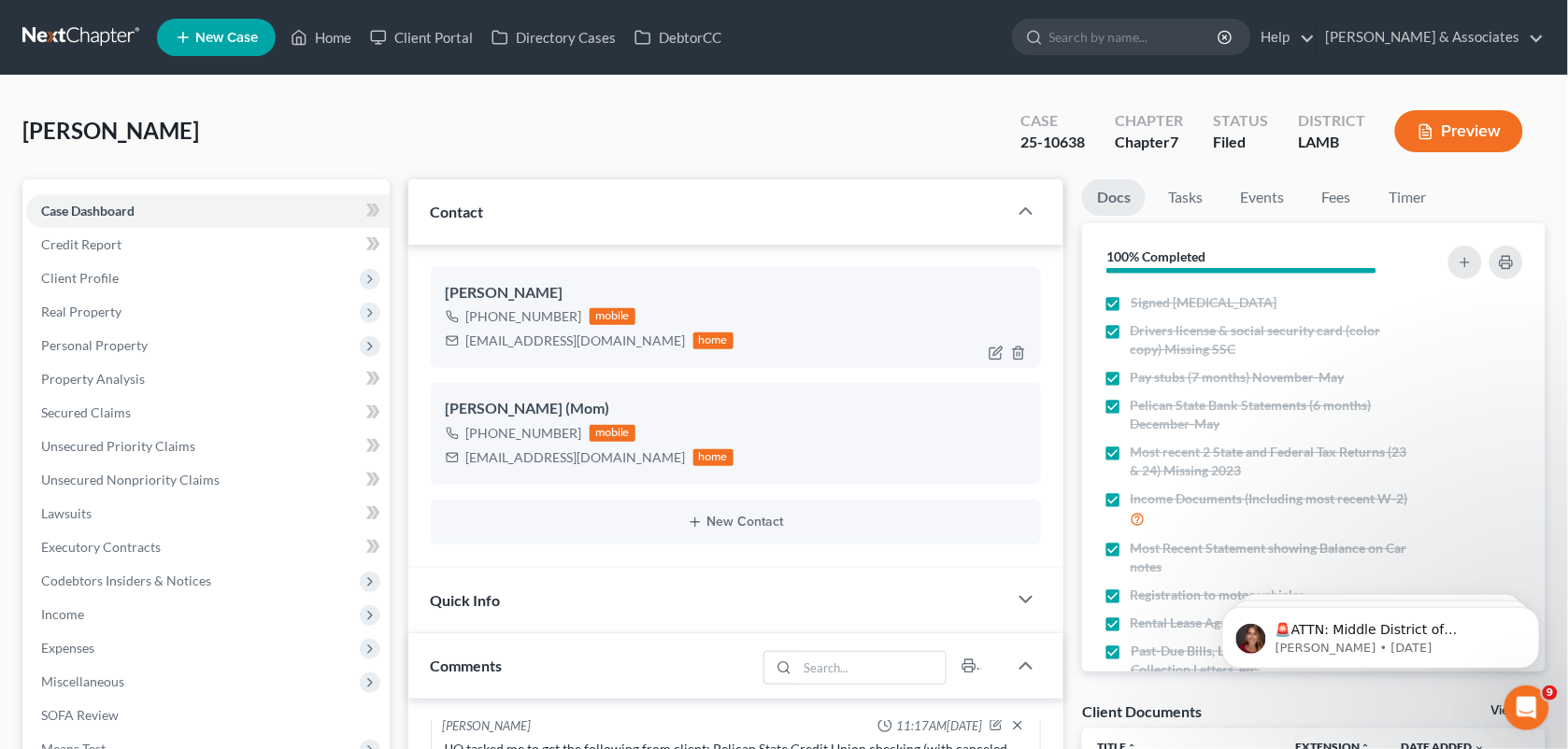
scroll to position [291, 0]
drag, startPoint x: 617, startPoint y: 338, endPoint x: 469, endPoint y: 353, distance: 148.8
click at [469, 353] on div "[EMAIL_ADDRESS][DOMAIN_NAME] home" at bounding box center [591, 341] width 288 height 24
copy div "[EMAIL_ADDRESS][DOMAIN_NAME]"
click at [323, 34] on link "Home" at bounding box center [322, 37] width 80 height 34
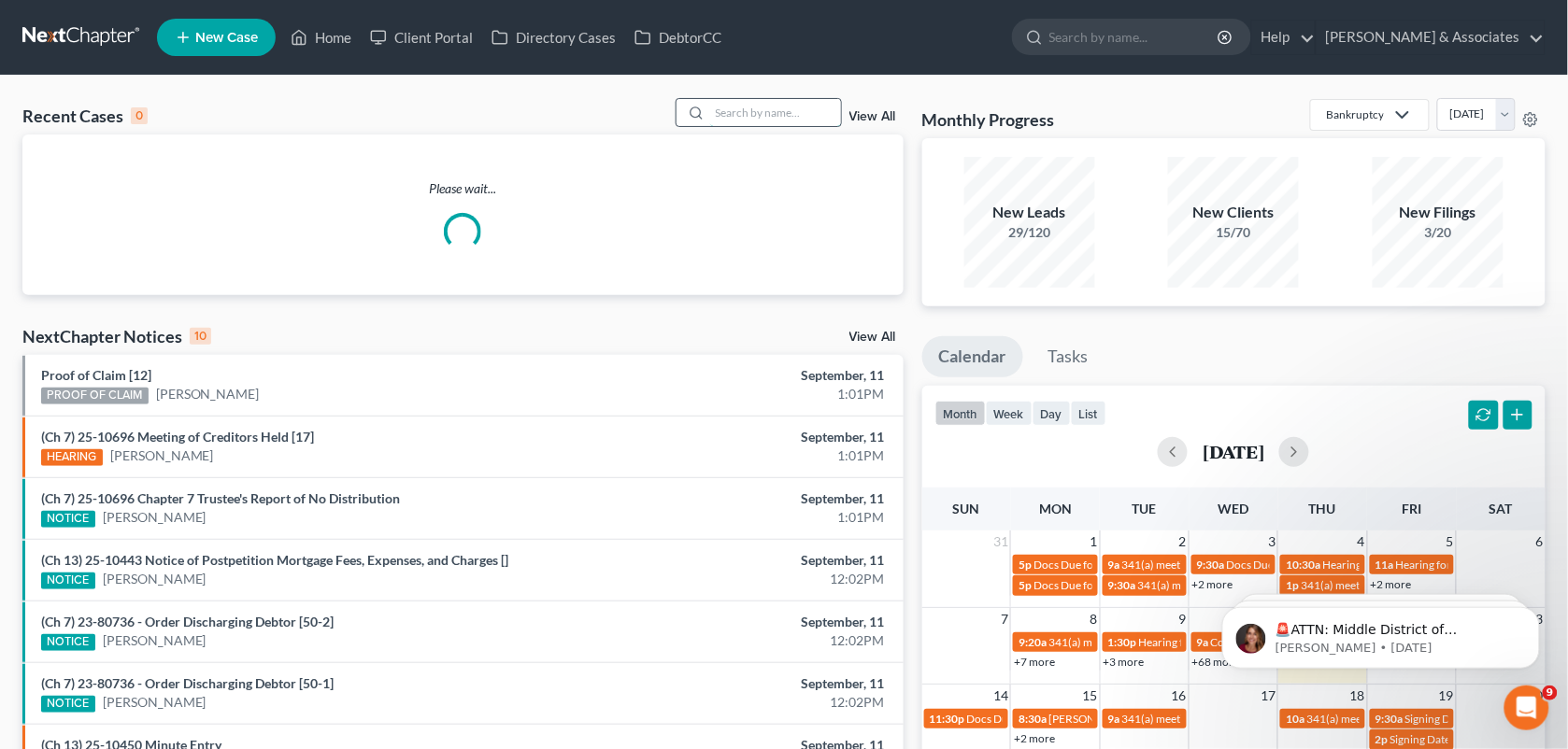
click at [772, 103] on input "search" at bounding box center [776, 113] width 131 height 27
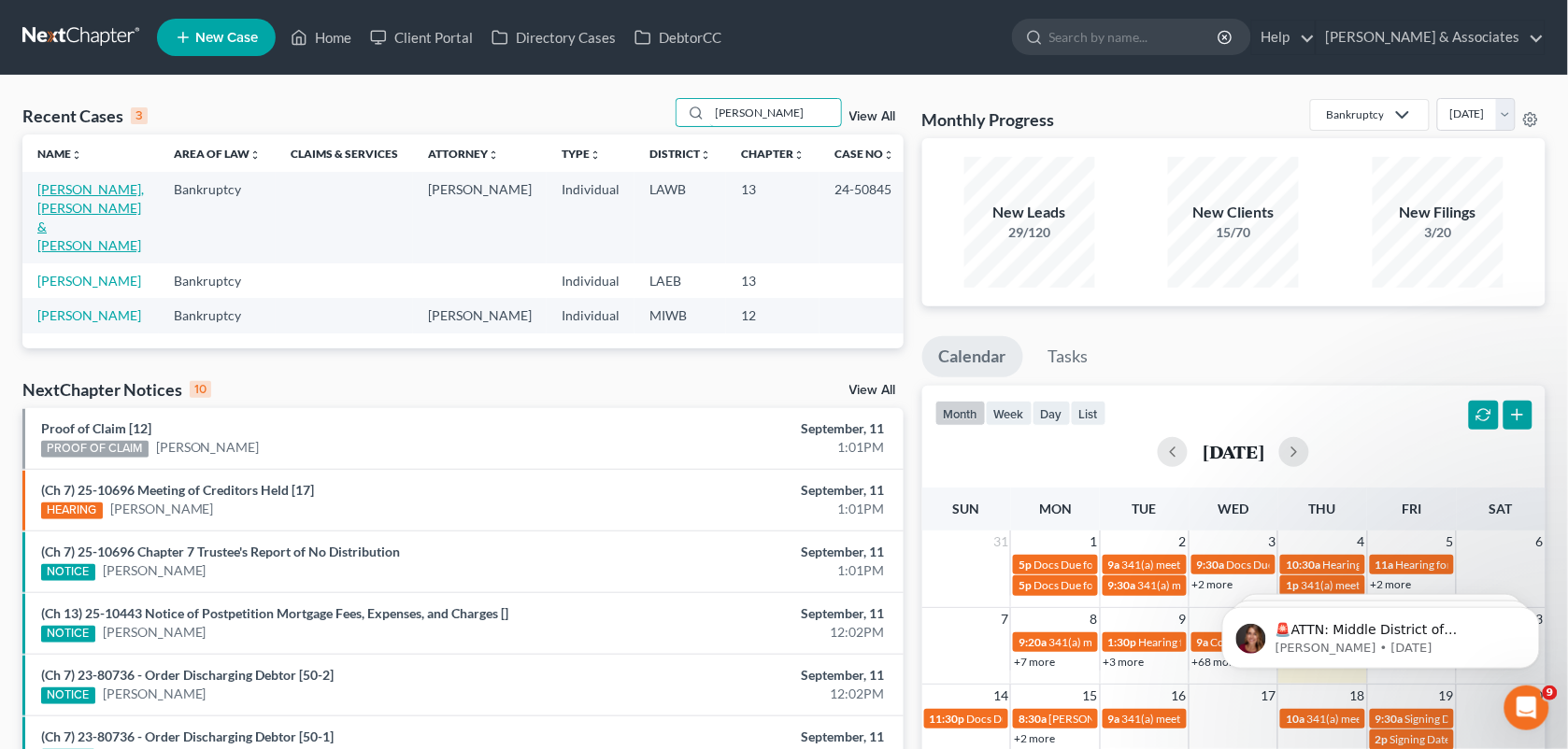
type input "[PERSON_NAME]"
click at [107, 192] on link "[PERSON_NAME], [PERSON_NAME] & [PERSON_NAME]" at bounding box center [90, 217] width 106 height 72
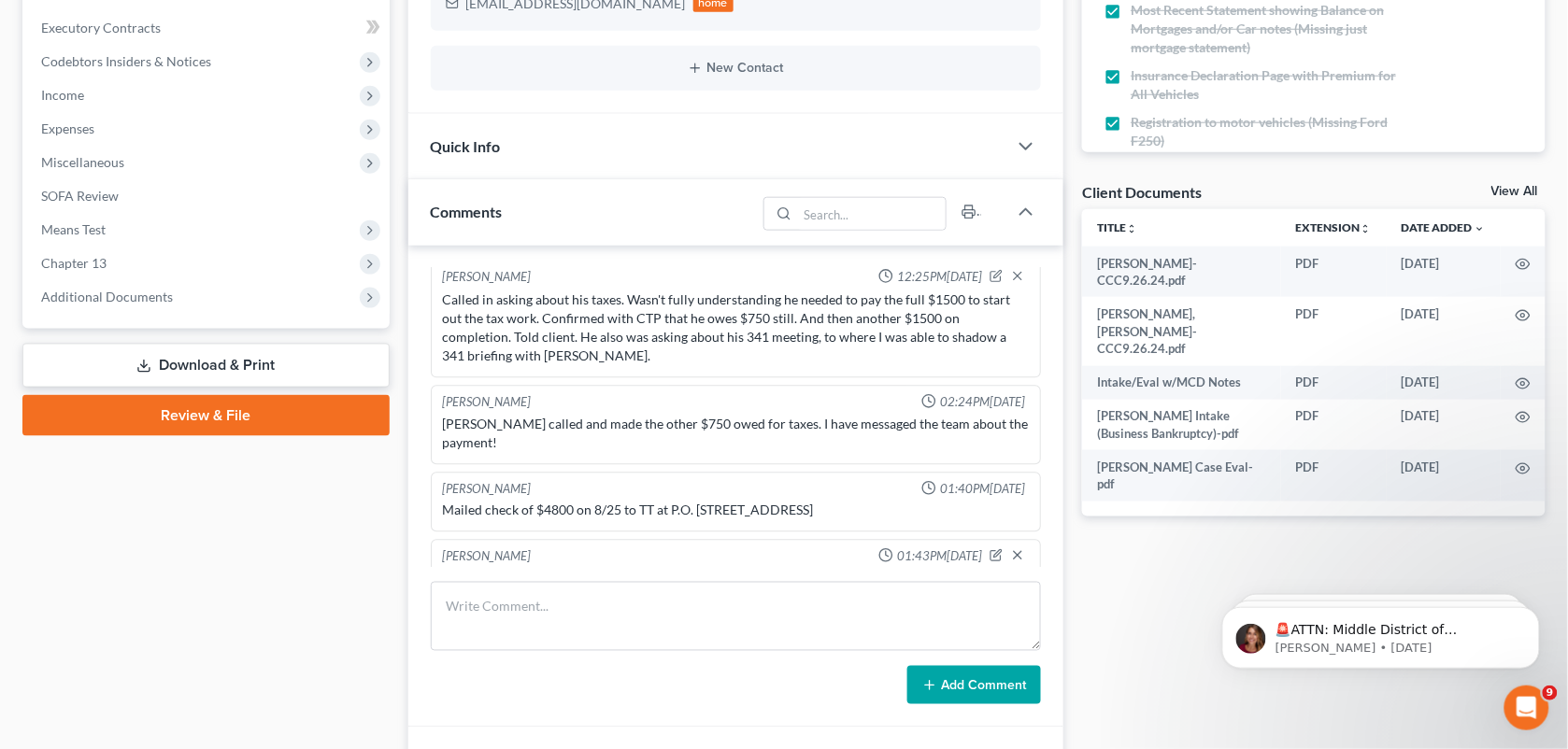
scroll to position [7494, 0]
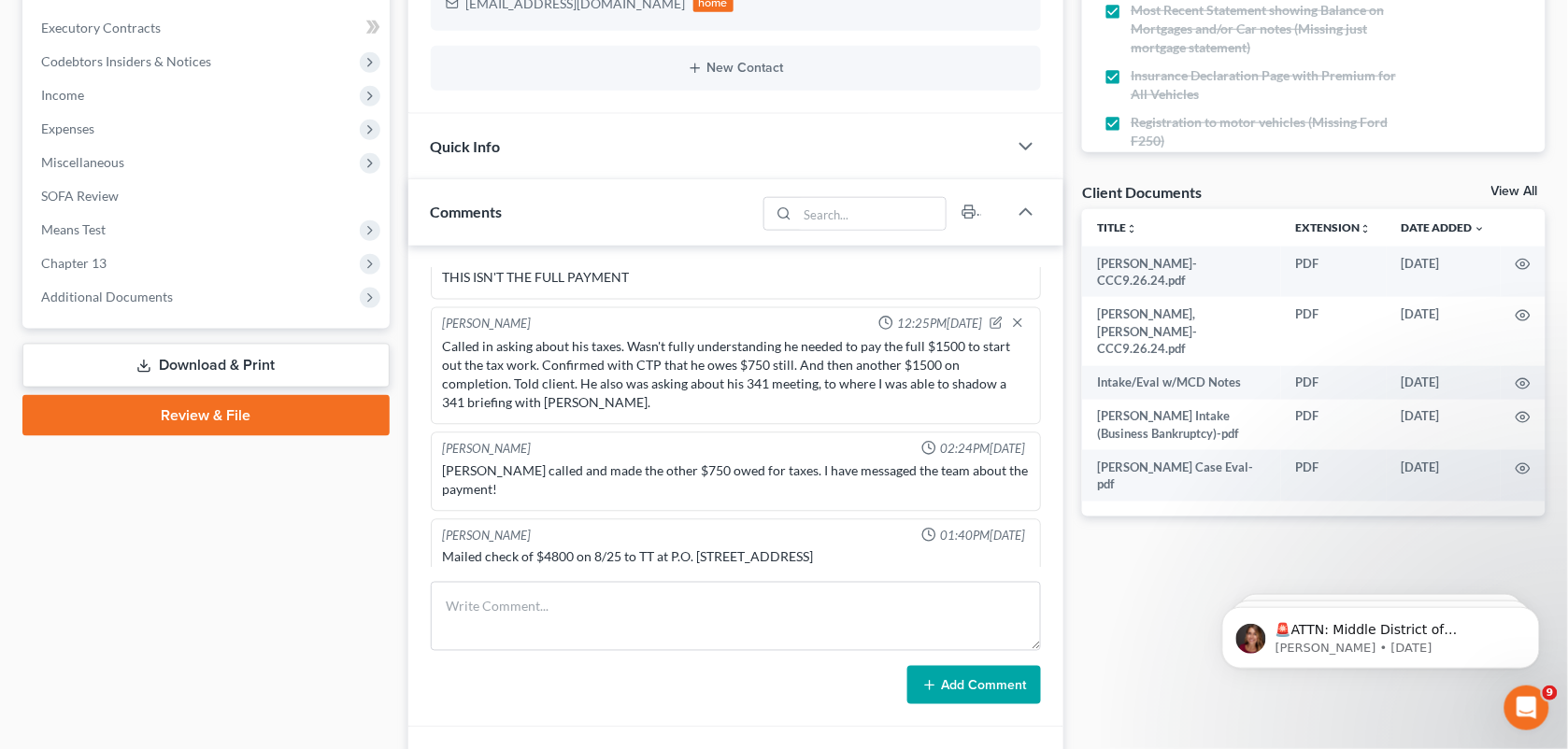
click at [571, 89] on div "New Contact" at bounding box center [736, 68] width 611 height 45
drag, startPoint x: 1062, startPoint y: 53, endPoint x: 1003, endPoint y: 432, distance: 383.6
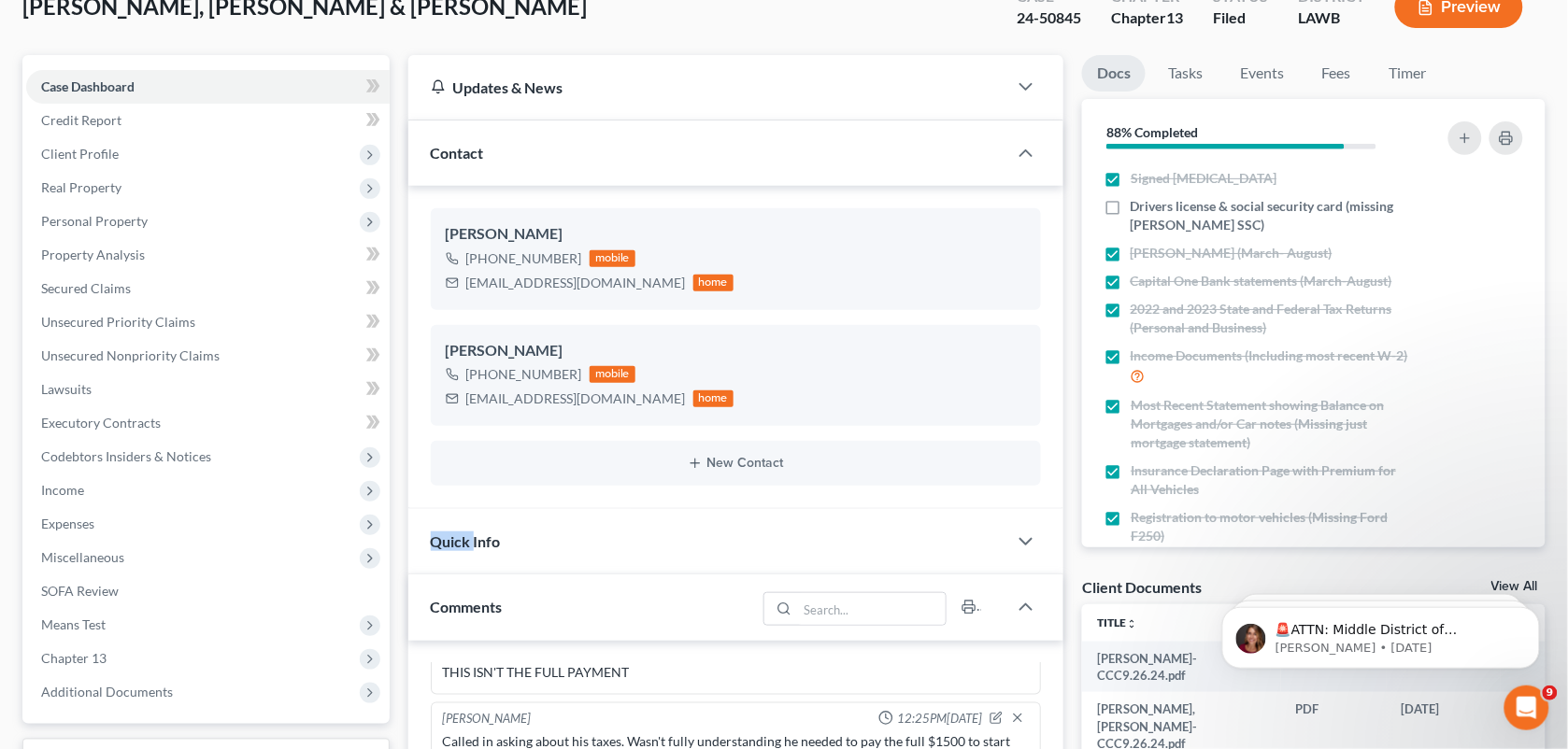
scroll to position [117, 0]
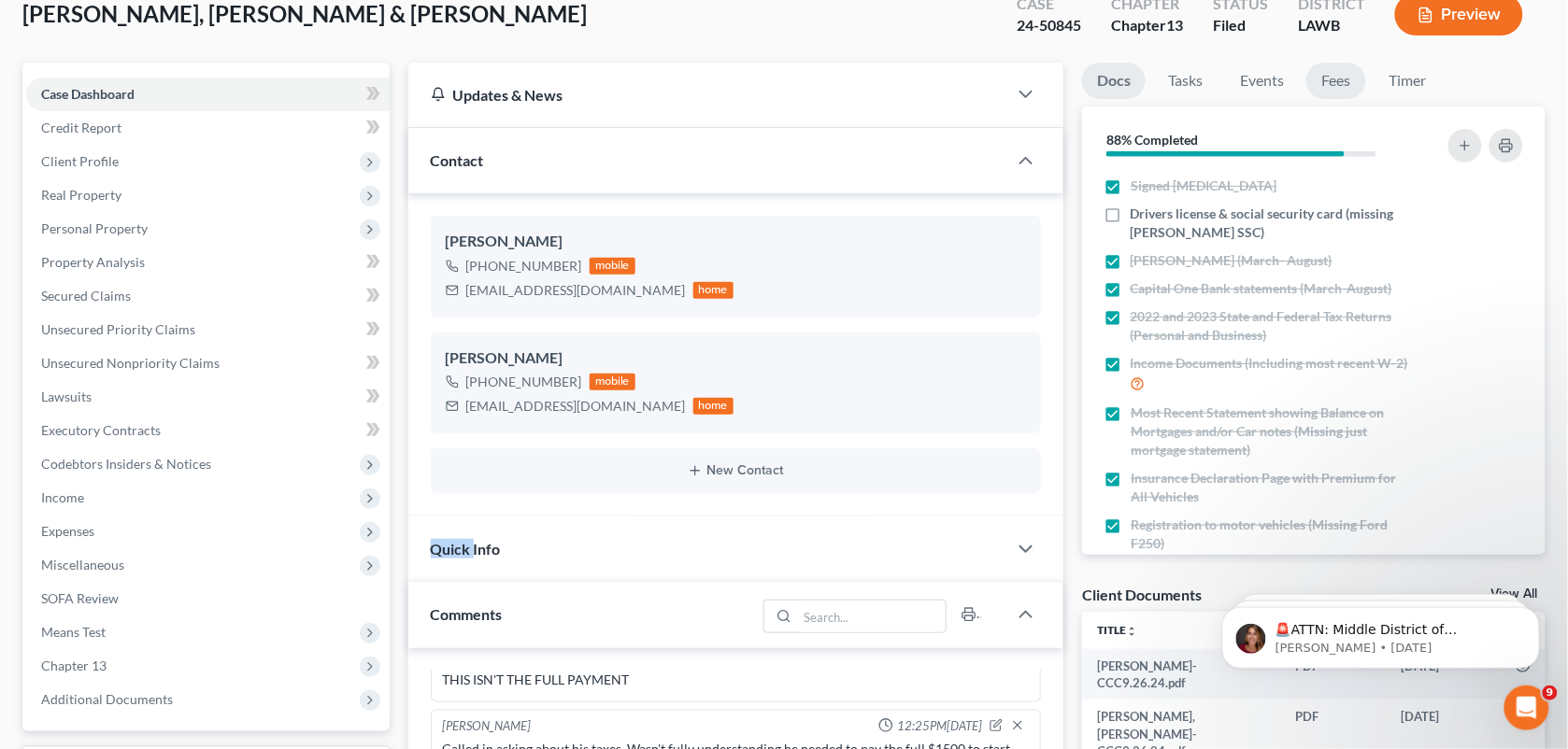
click at [1330, 77] on link "Fees" at bounding box center [1336, 80] width 59 height 36
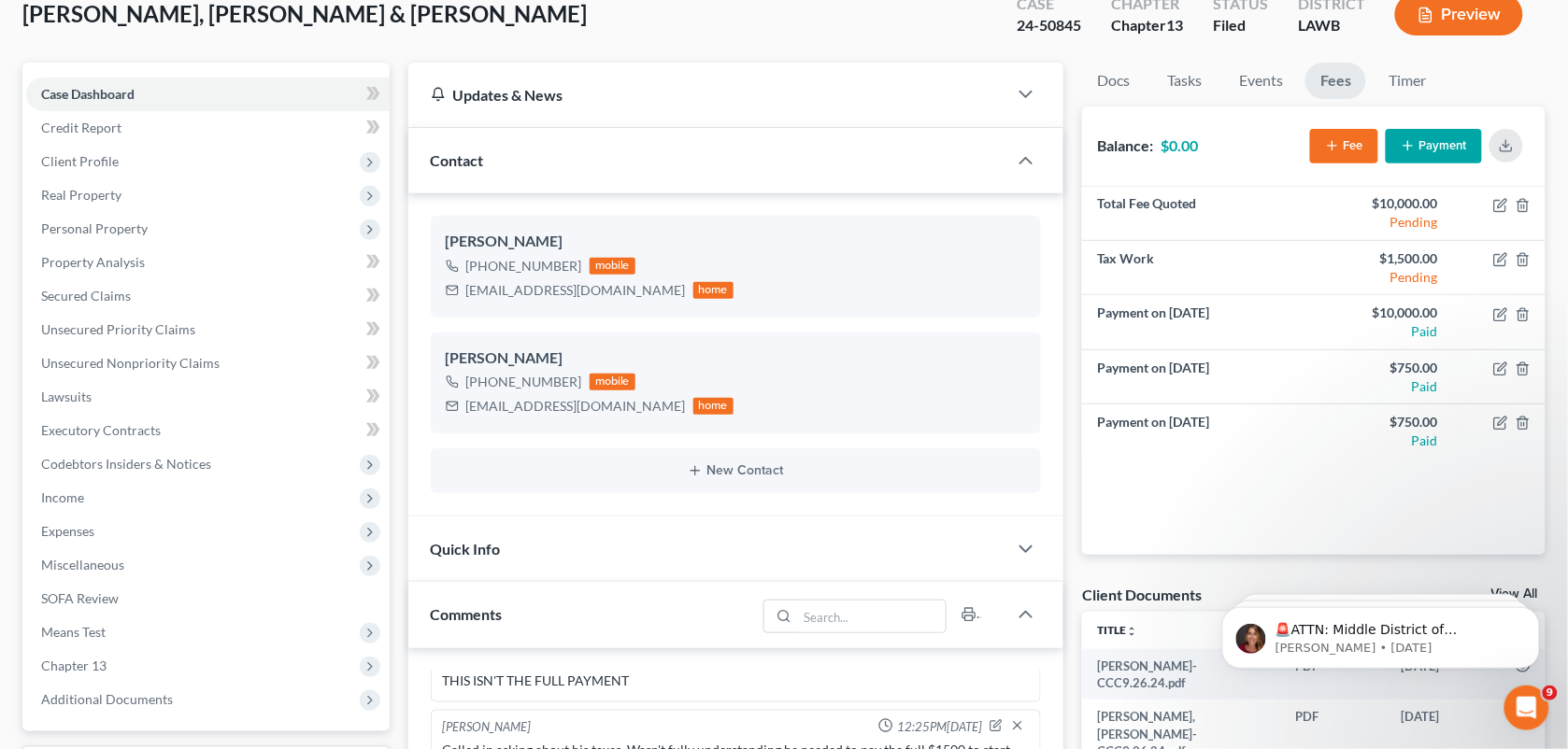
drag, startPoint x: 666, startPoint y: 39, endPoint x: 1573, endPoint y: 125, distance: 911.1
click at [666, 39] on div "[PERSON_NAME], [PERSON_NAME] & [PERSON_NAME] Upgraded Case 24-50845 Chapter Cha…" at bounding box center [784, 21] width 1523 height 81
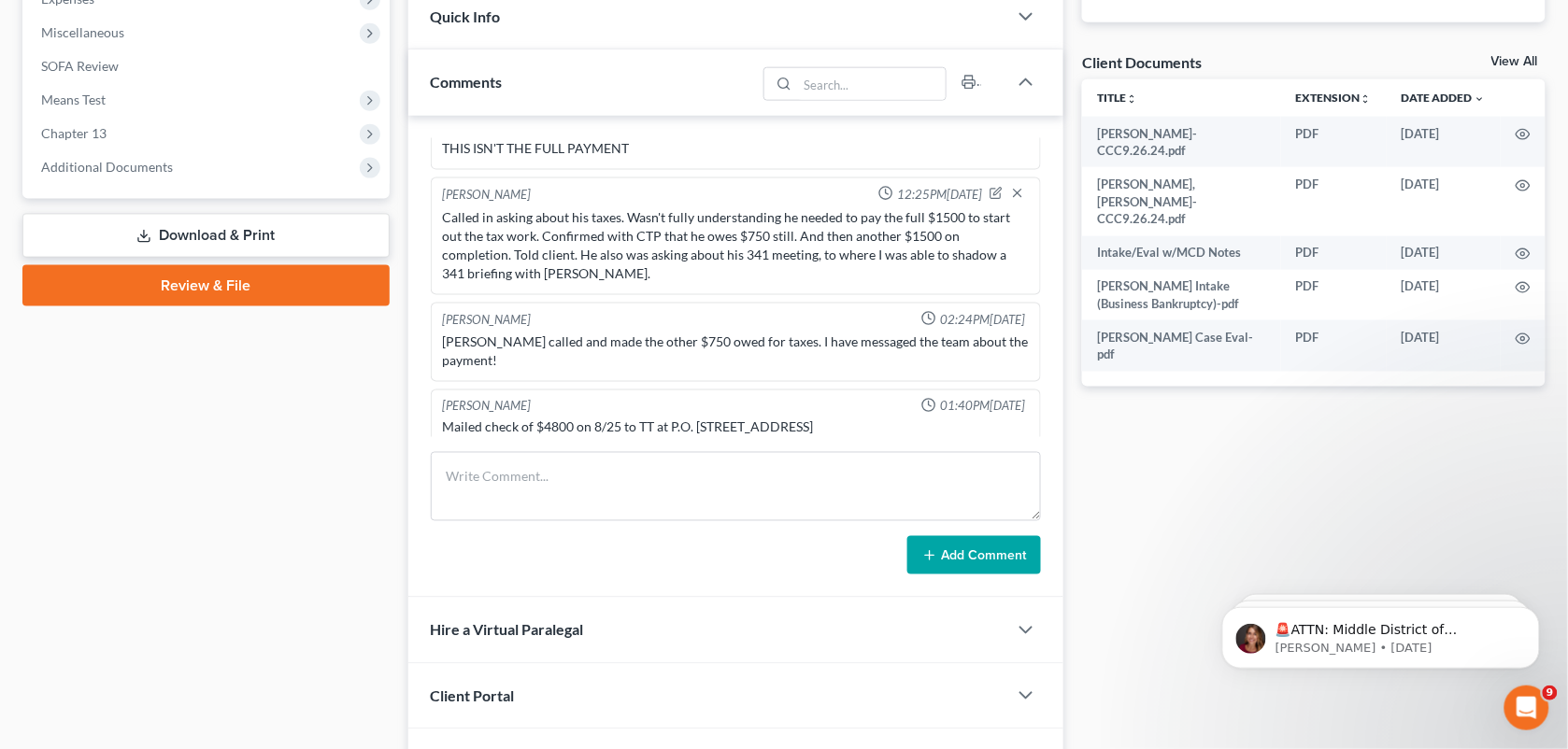
scroll to position [747, 0]
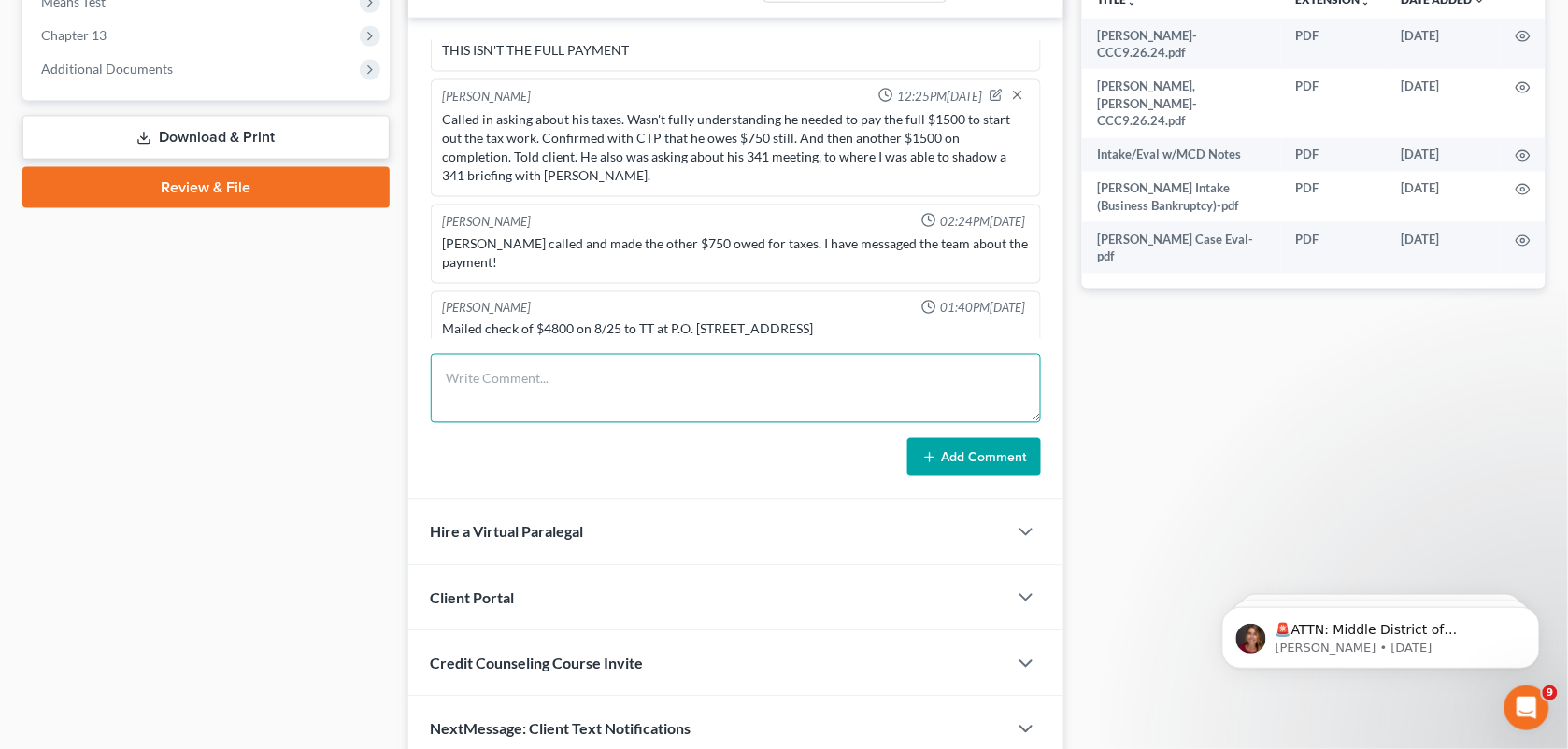
click at [771, 411] on textarea at bounding box center [736, 389] width 611 height 69
type textarea "LMH going to follow up with CTP on taxes as full preparation fees have been paid"
click at [969, 448] on button "Add Comment" at bounding box center [974, 458] width 134 height 39
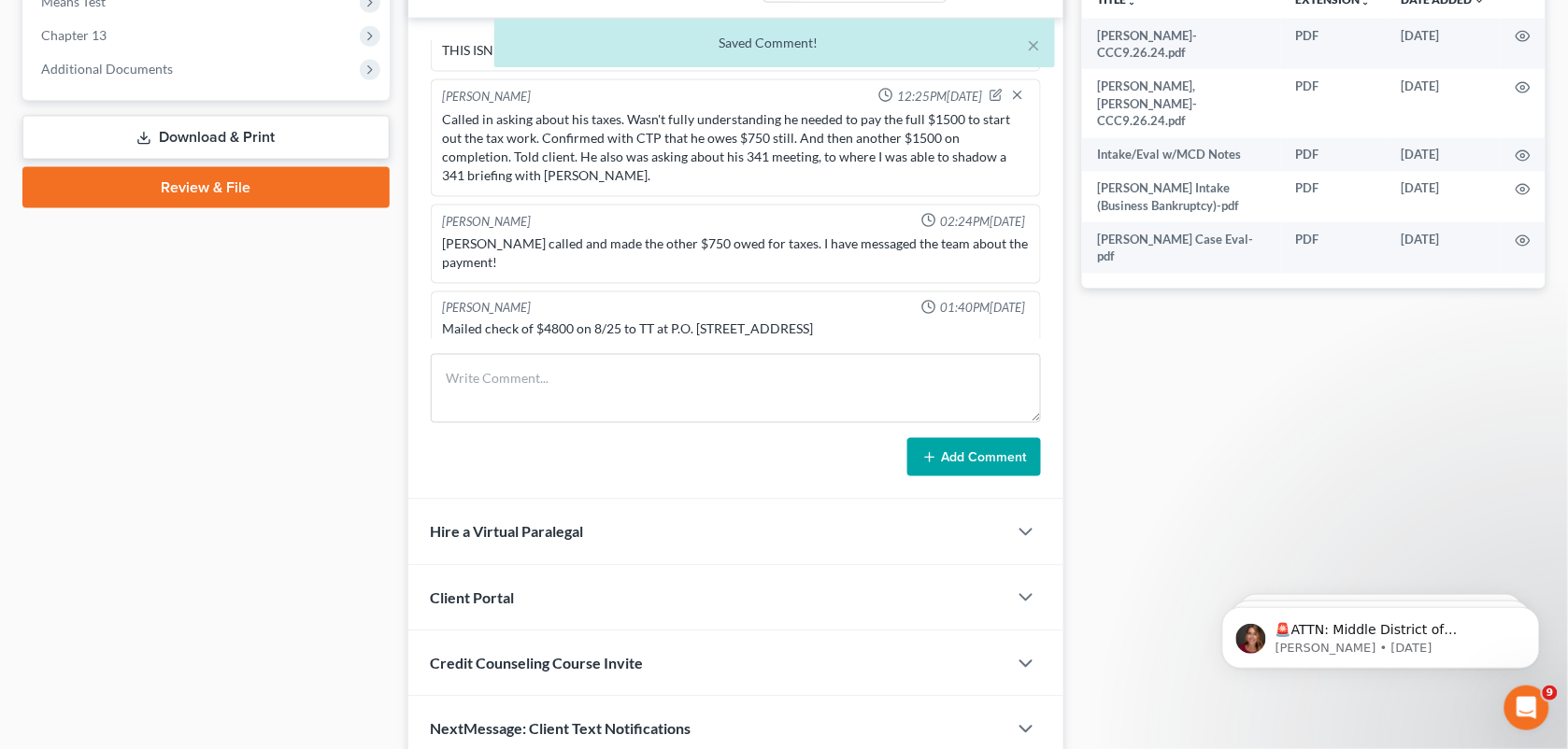
scroll to position [7611, 0]
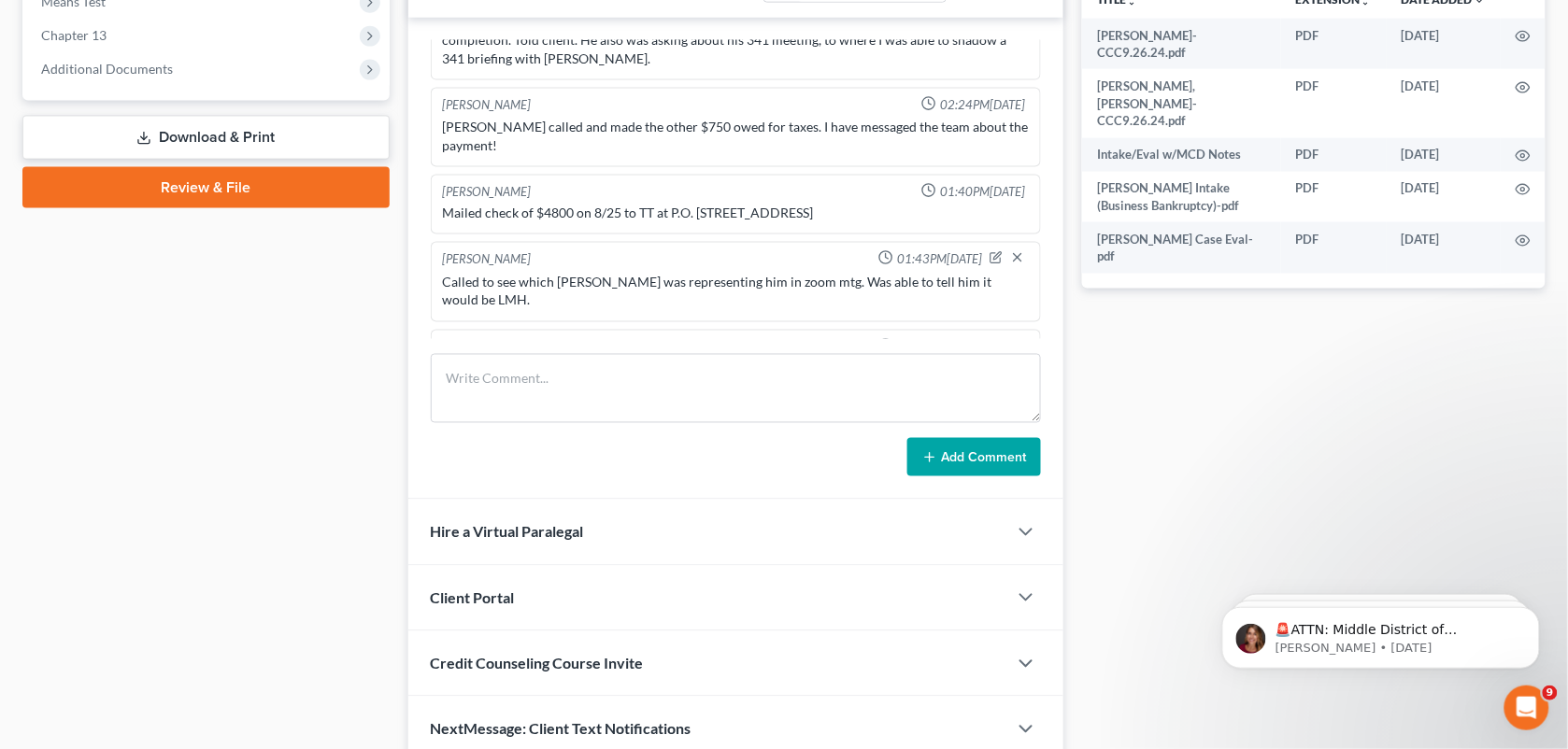
drag, startPoint x: 1170, startPoint y: 370, endPoint x: 1090, endPoint y: 748, distance: 386.4
click at [1170, 370] on div "Docs Tasks Events Fees Timer 88% Completed Nothing here yet! Signed [MEDICAL_DA…" at bounding box center [1314, 97] width 482 height 1331
